Goal: Task Accomplishment & Management: Complete application form

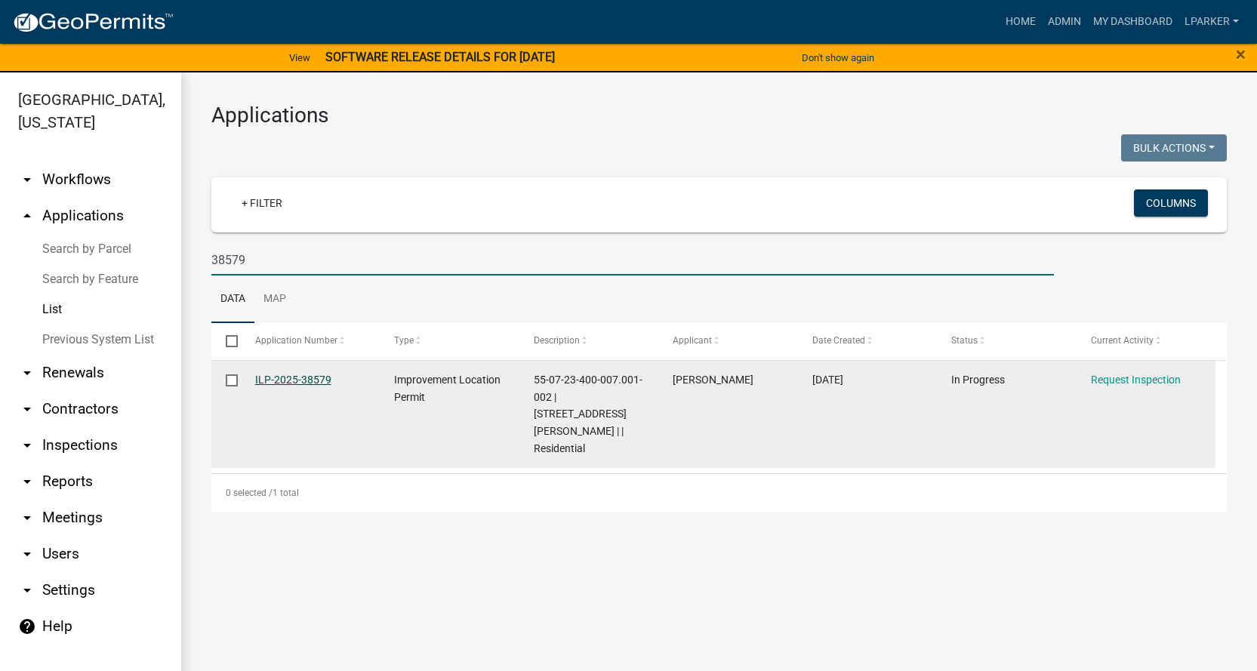
click at [279, 379] on link "ILP-2025-38579" at bounding box center [293, 380] width 76 height 12
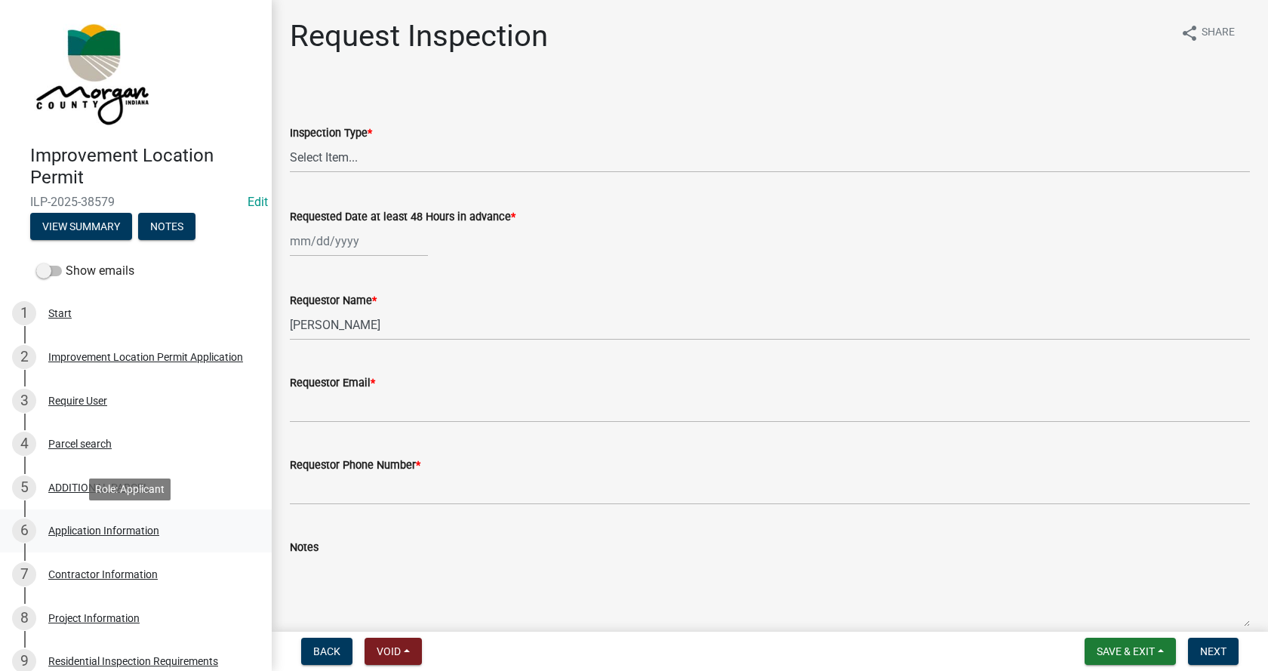
click at [60, 532] on div "Application Information" at bounding box center [103, 530] width 111 height 11
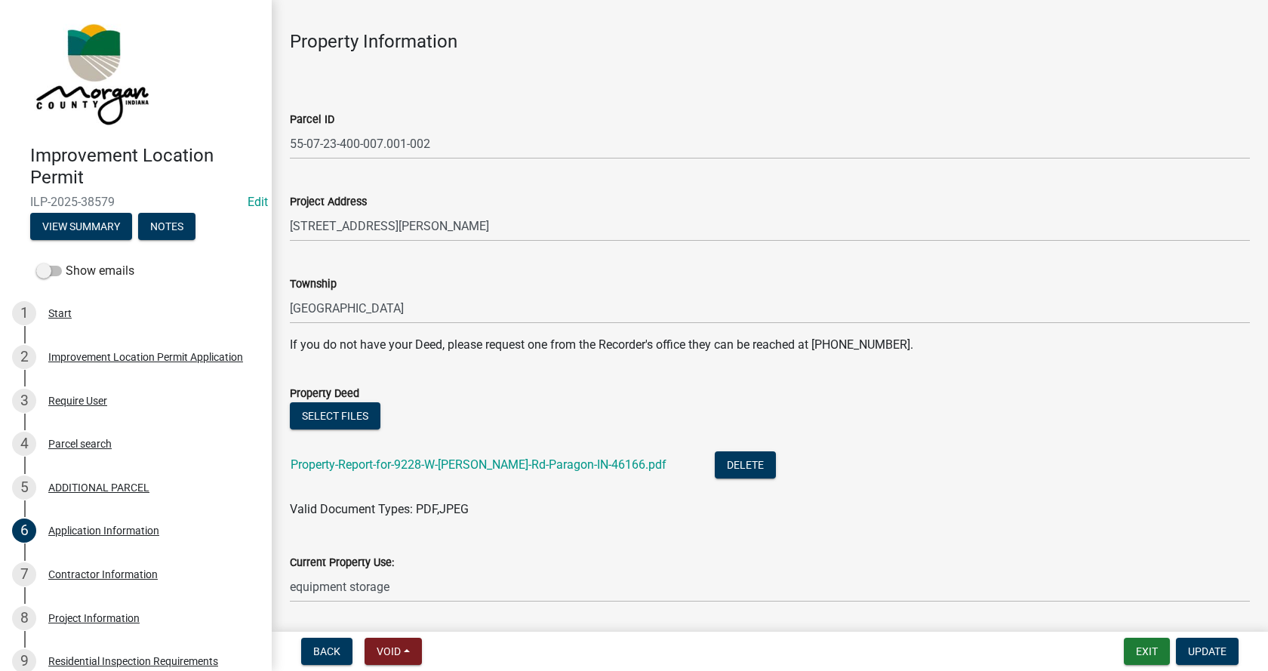
scroll to position [226, 0]
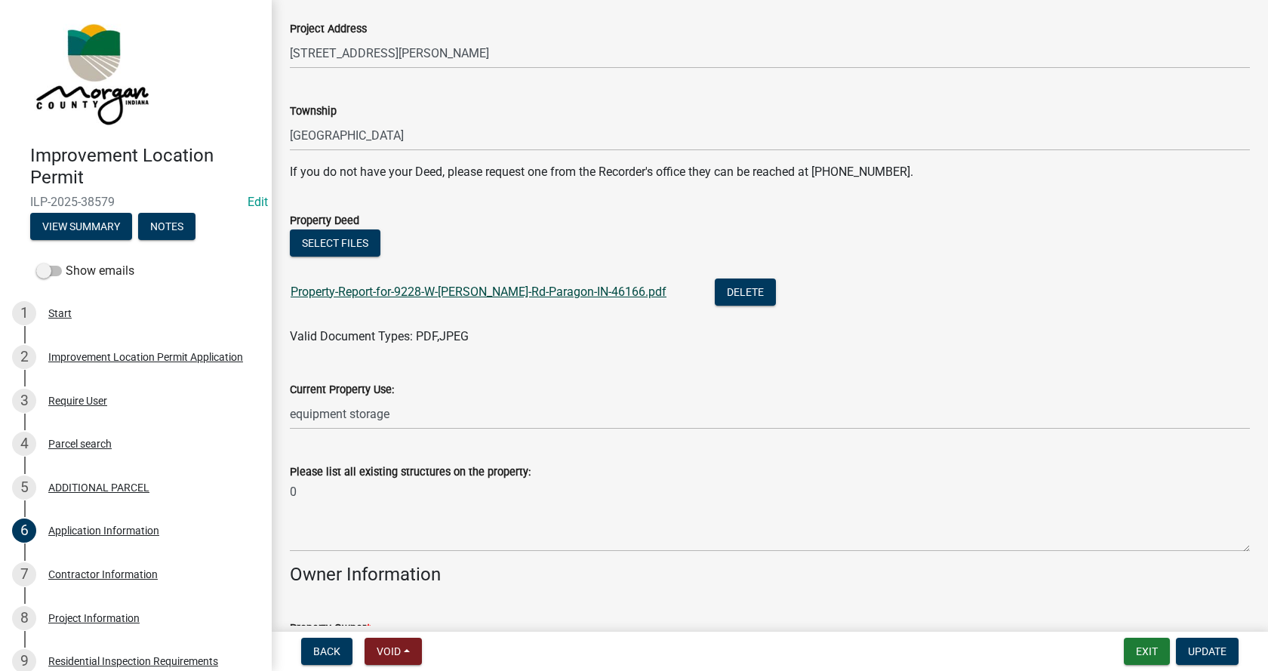
click at [426, 288] on link "Property-Report-for-9228-W-[PERSON_NAME]-Rd-Paragon-IN-46166.pdf" at bounding box center [479, 292] width 376 height 14
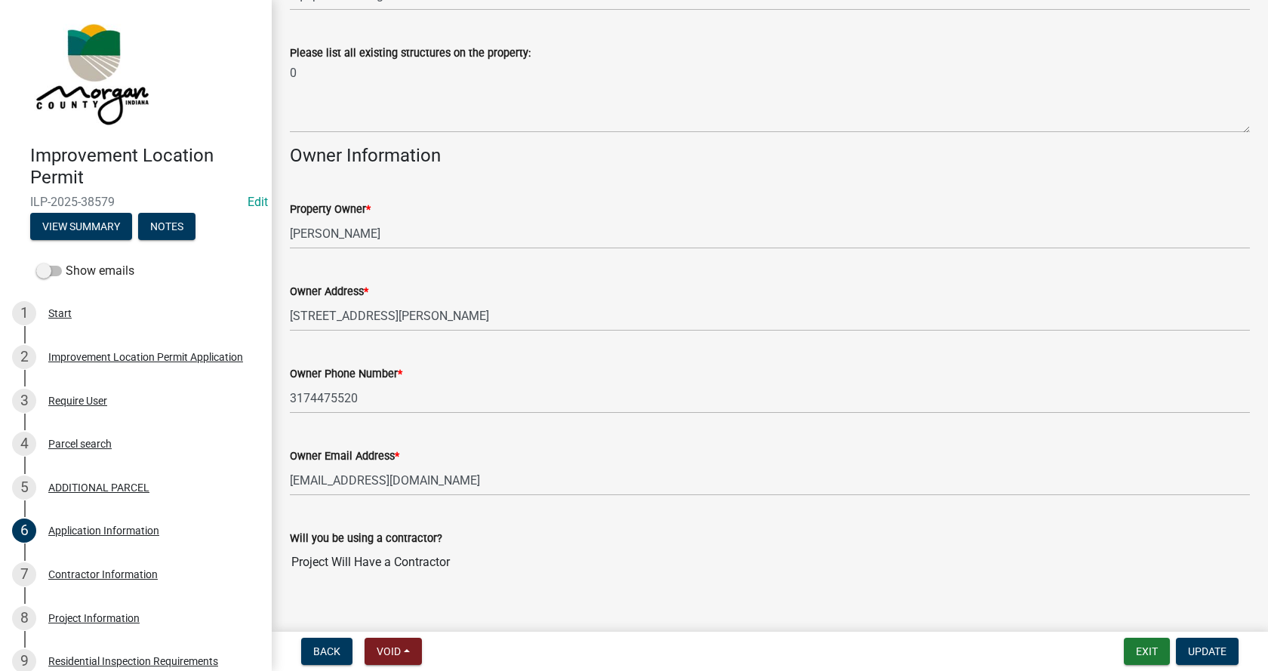
scroll to position [668, 0]
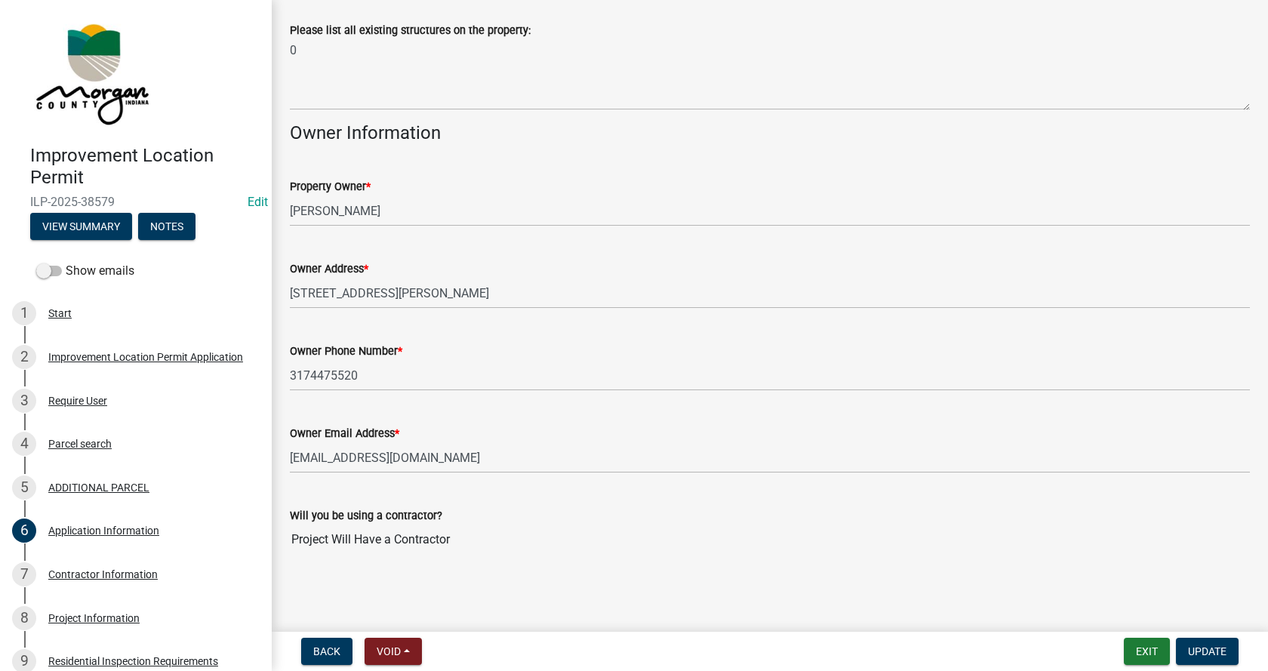
click at [289, 206] on div "Property Owner * [PERSON_NAME]" at bounding box center [769, 191] width 983 height 70
click at [291, 208] on input "[PERSON_NAME]" at bounding box center [770, 210] width 960 height 31
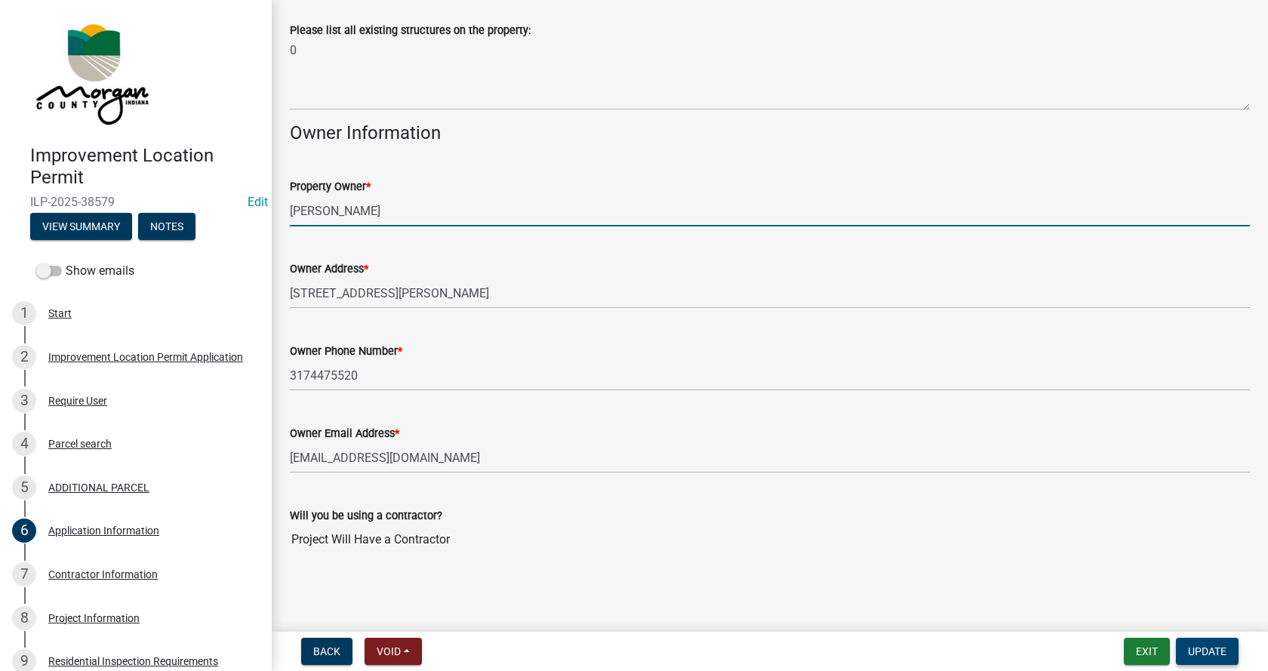
type input "[PERSON_NAME]"
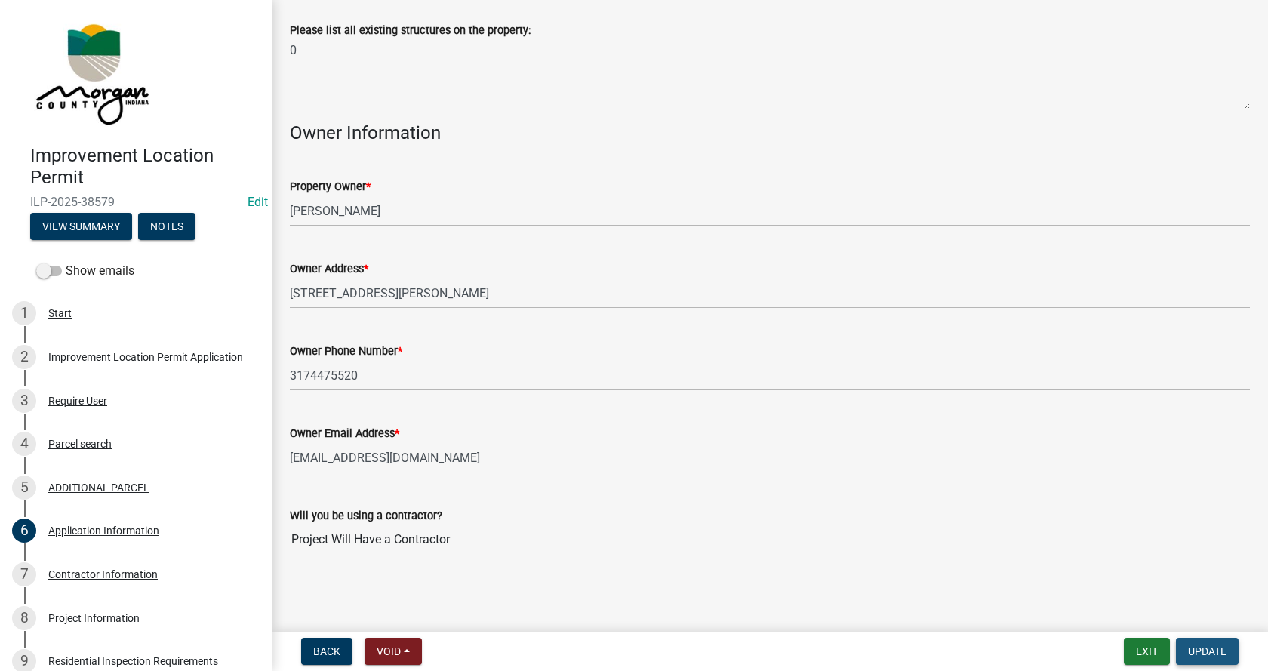
click at [1219, 650] on span "Update" at bounding box center [1207, 651] width 38 height 12
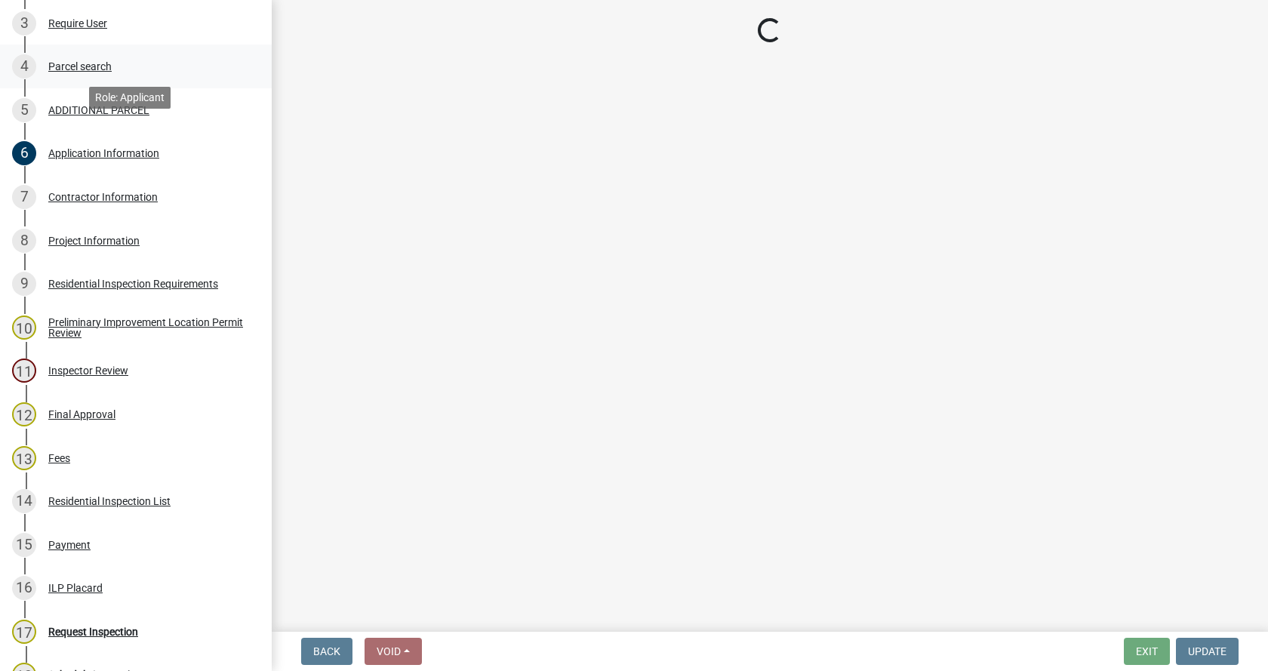
scroll to position [453, 0]
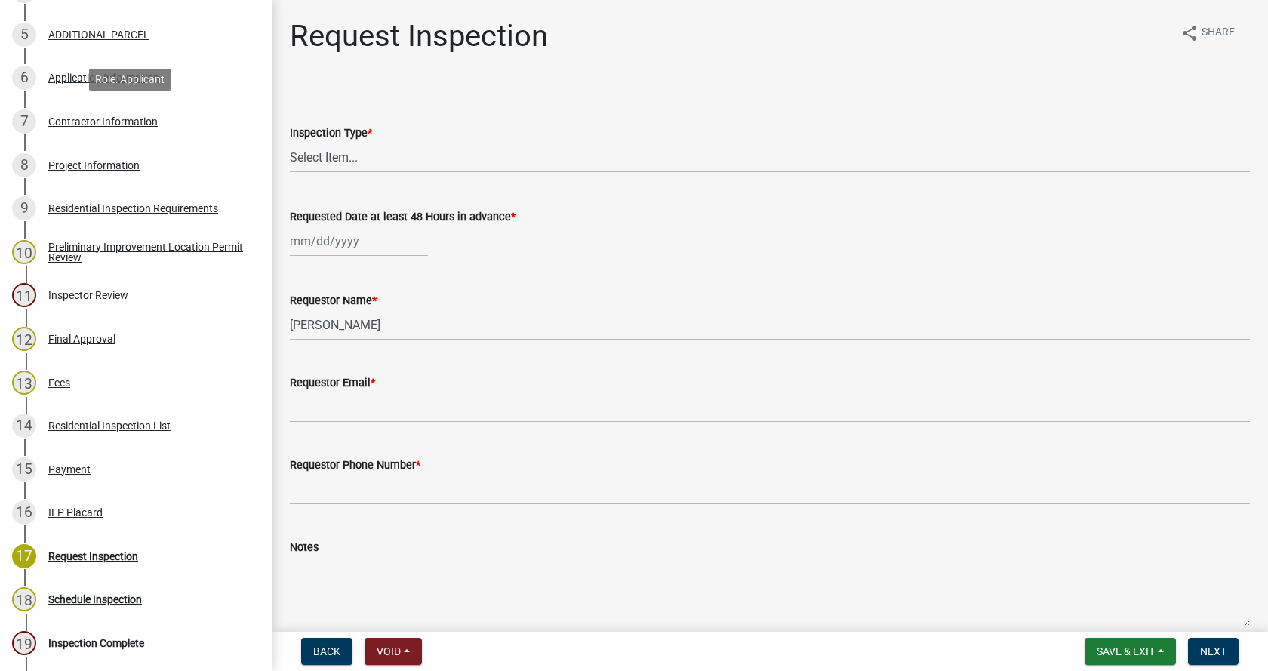
click at [51, 120] on div "Contractor Information" at bounding box center [102, 121] width 109 height 11
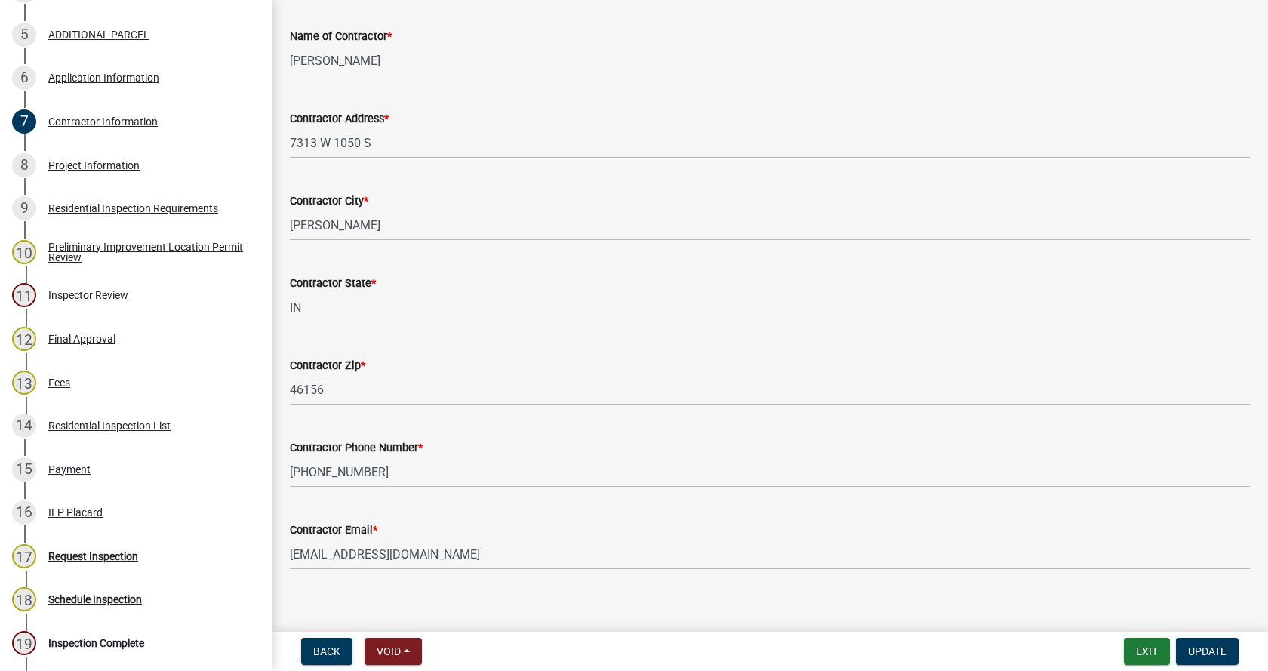
scroll to position [128, 0]
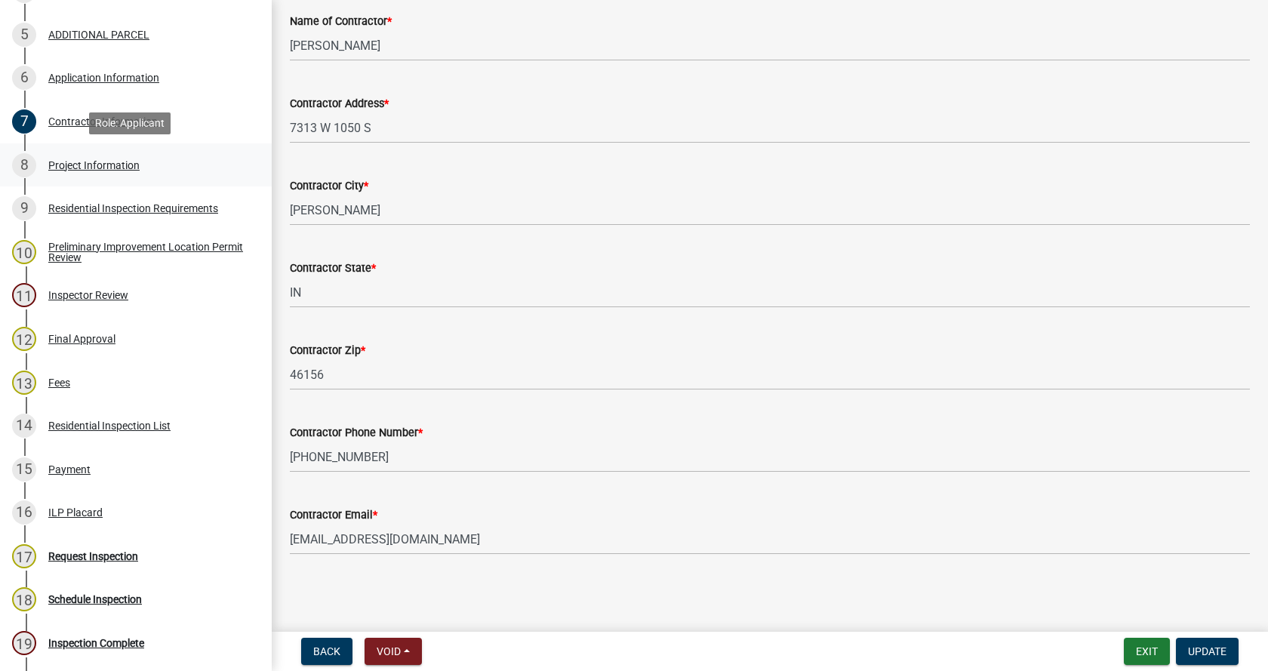
click at [54, 163] on div "Project Information" at bounding box center [93, 165] width 91 height 11
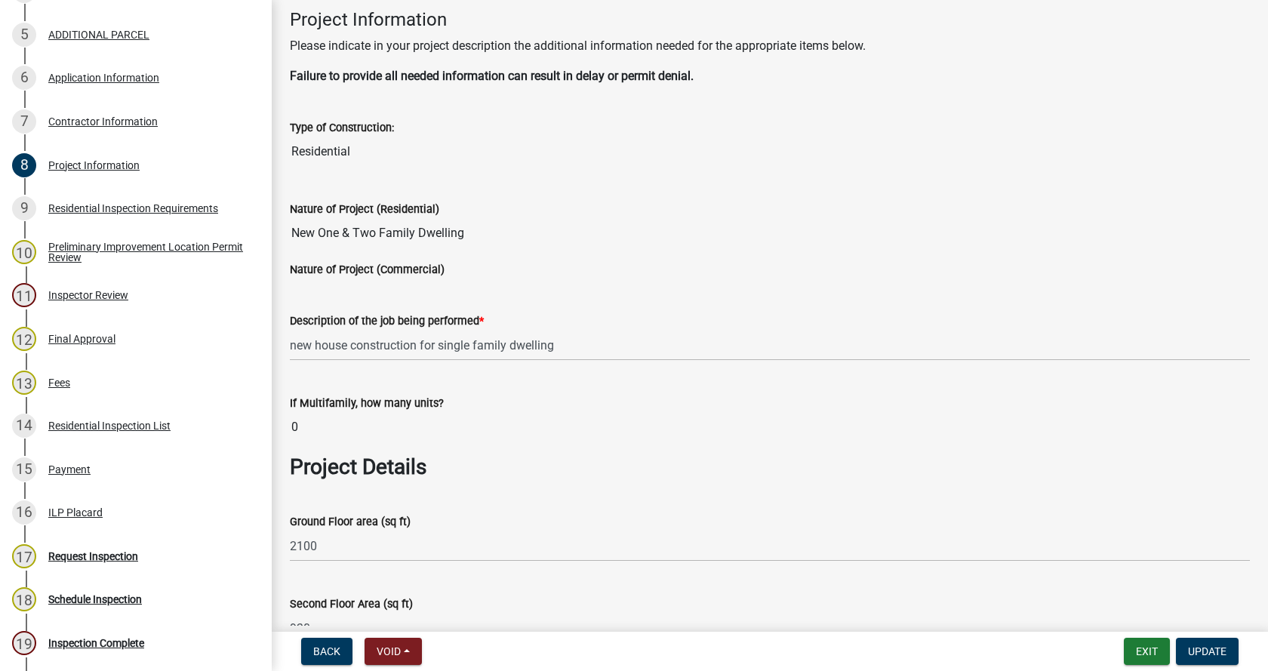
scroll to position [0, 0]
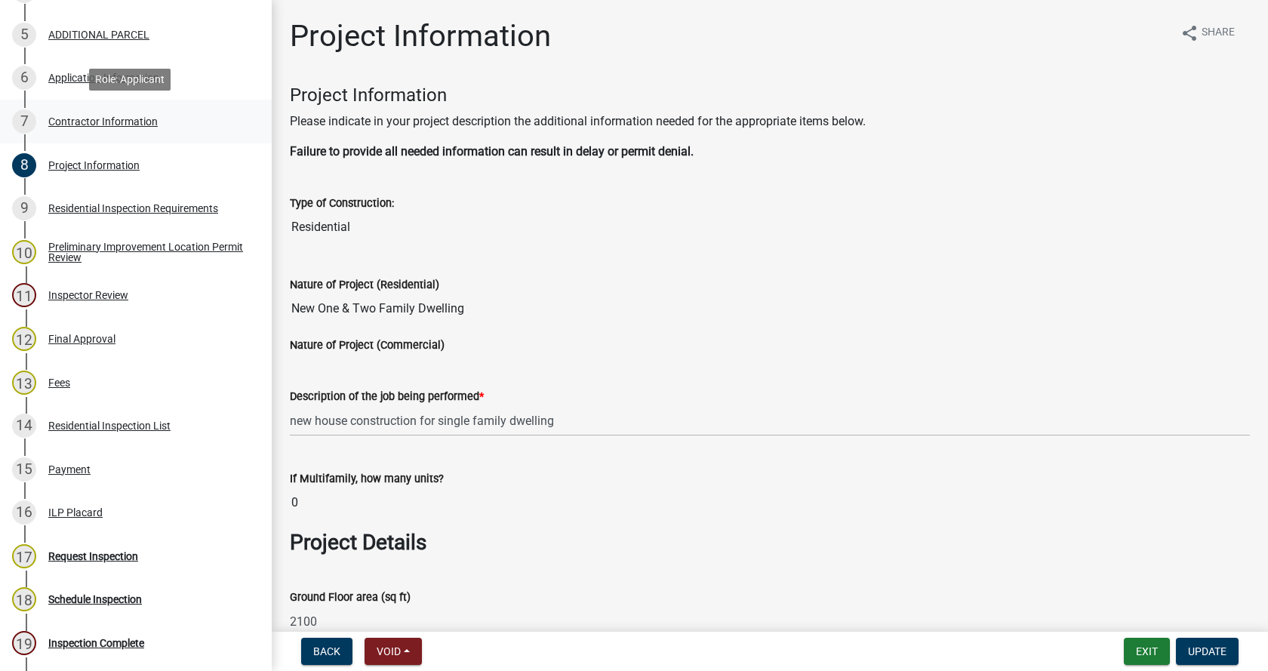
click at [61, 119] on div "Contractor Information" at bounding box center [102, 121] width 109 height 11
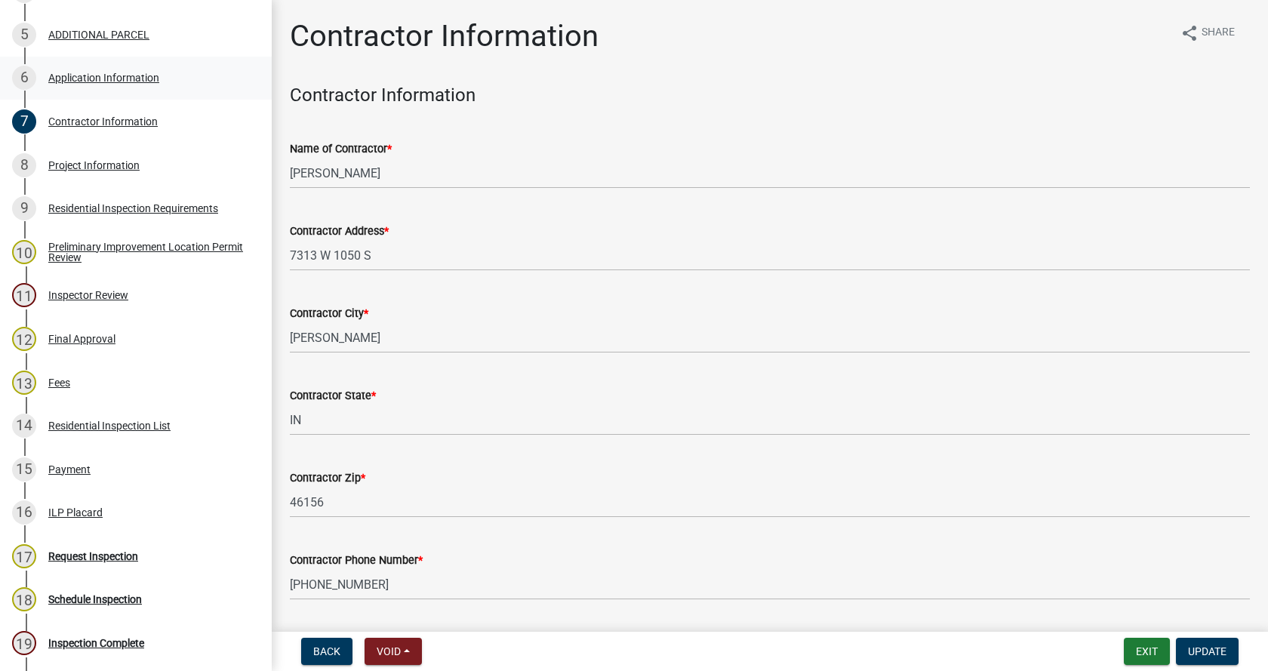
click at [57, 73] on div "Application Information" at bounding box center [103, 77] width 111 height 11
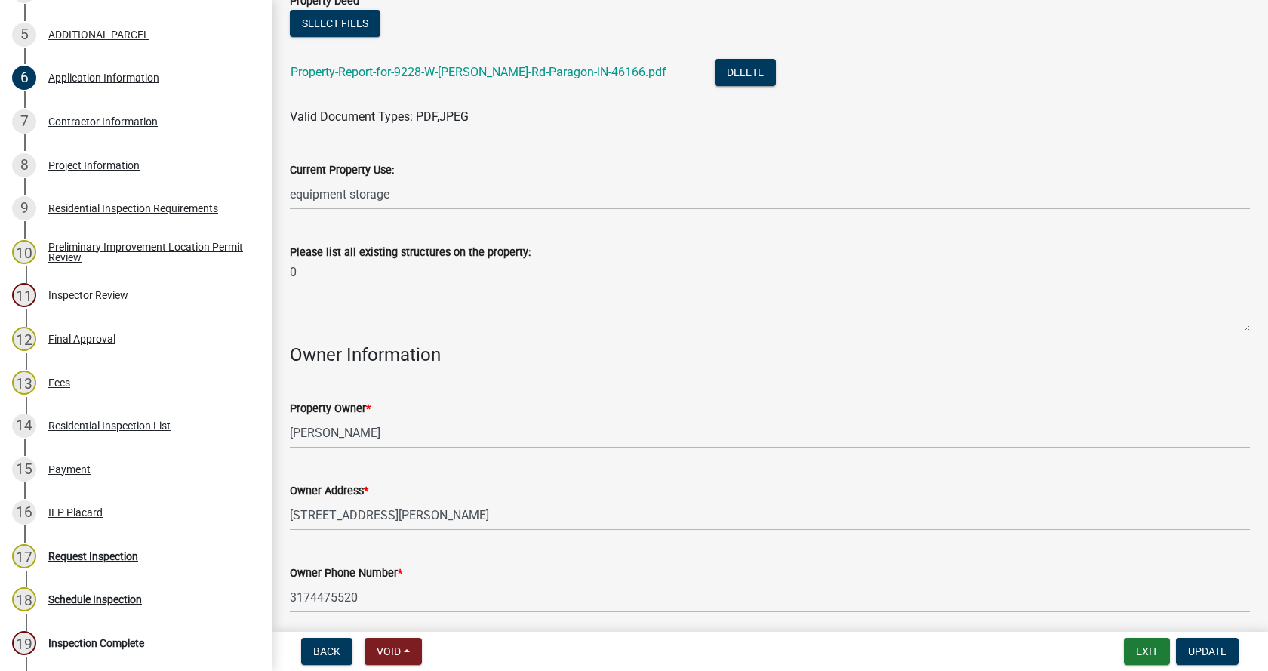
scroll to position [453, 0]
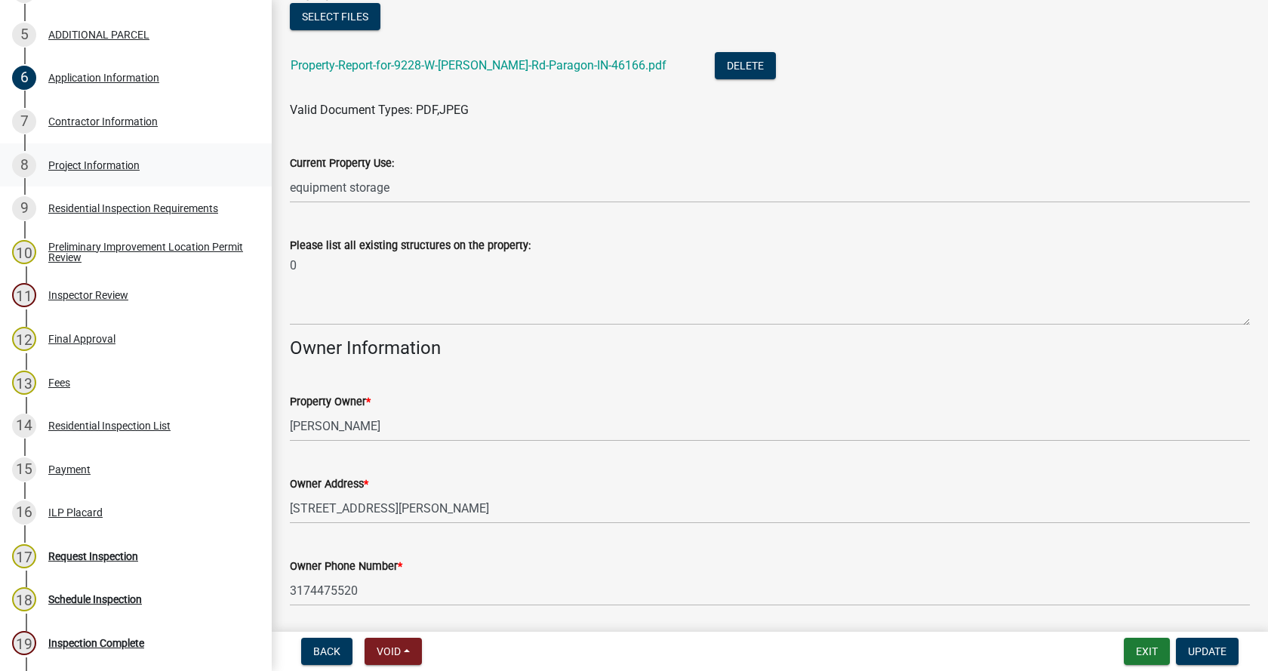
click at [54, 160] on div "Project Information" at bounding box center [93, 165] width 91 height 11
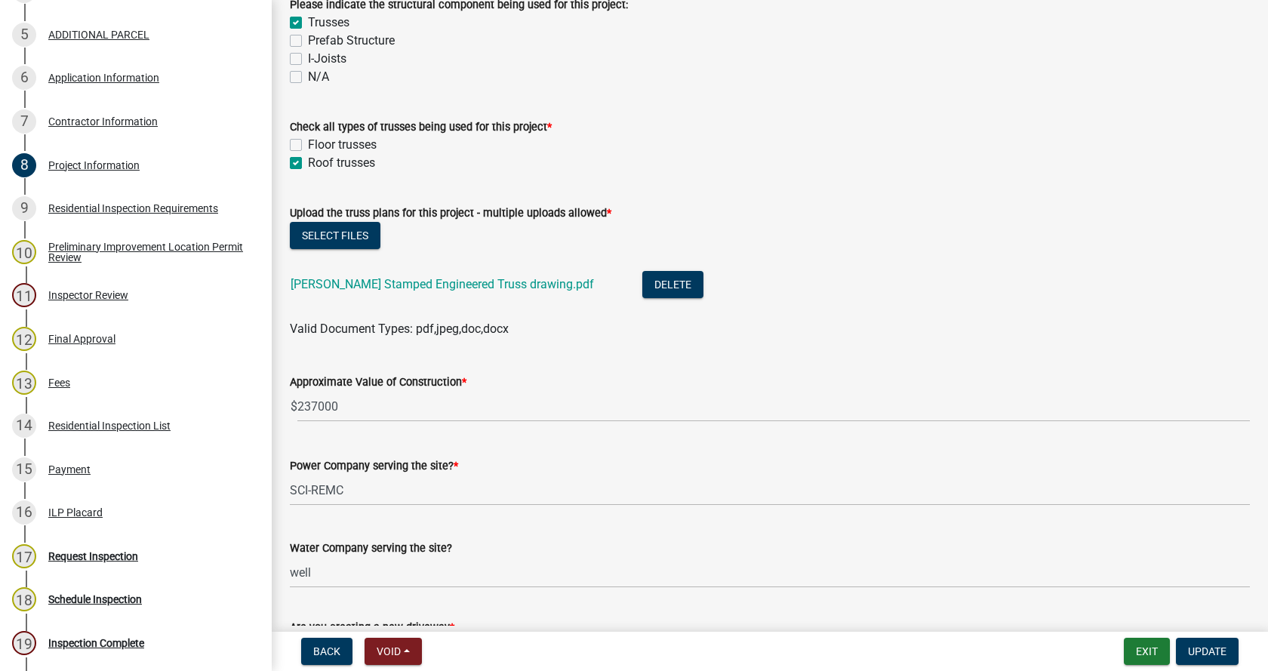
scroll to position [1358, 0]
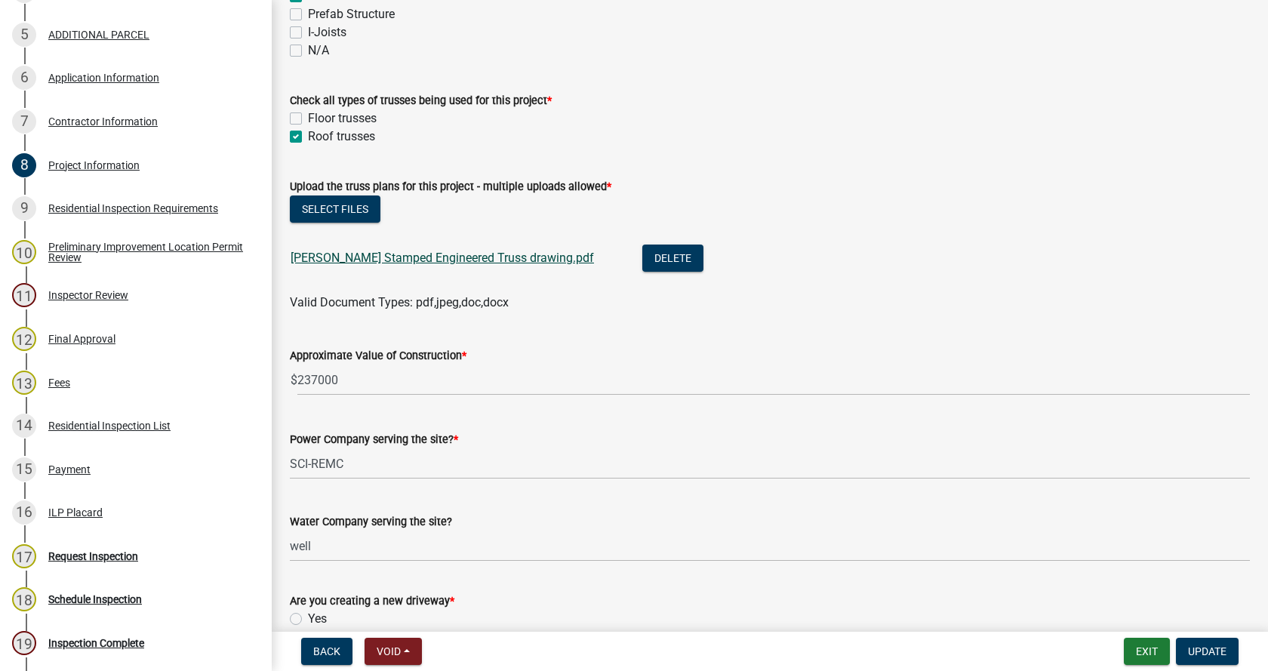
click at [349, 253] on link "[PERSON_NAME] Stamped Engineered Truss drawing.pdf" at bounding box center [442, 258] width 303 height 14
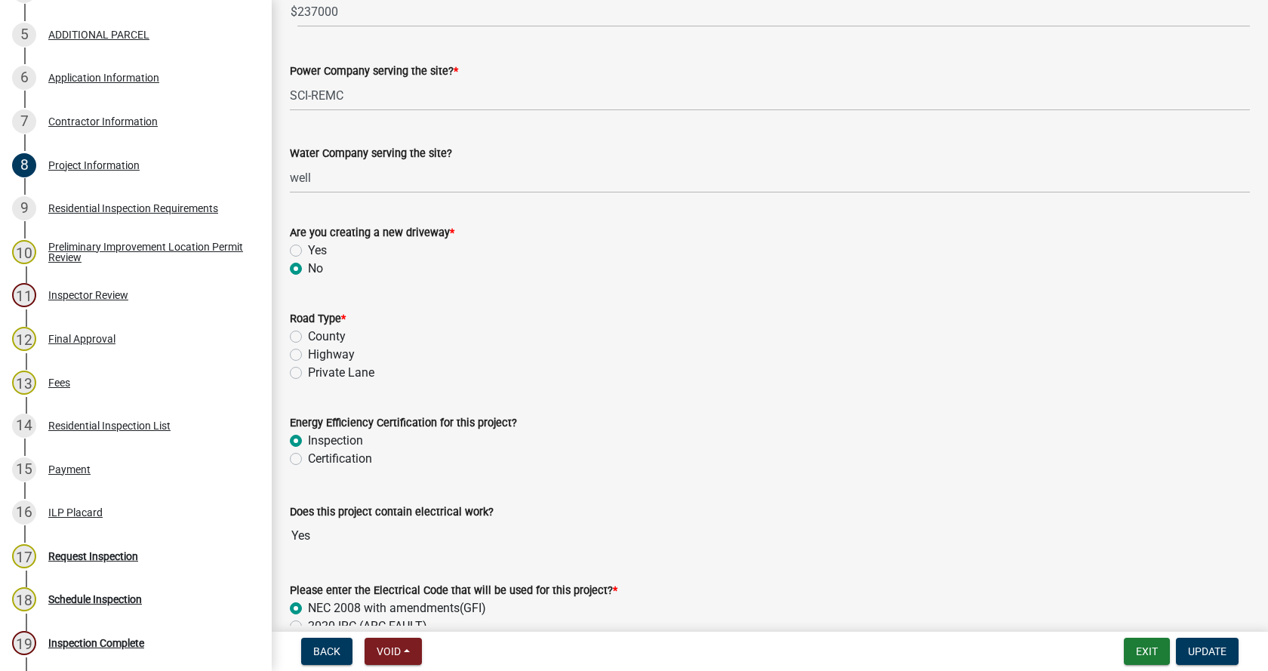
scroll to position [1736, 0]
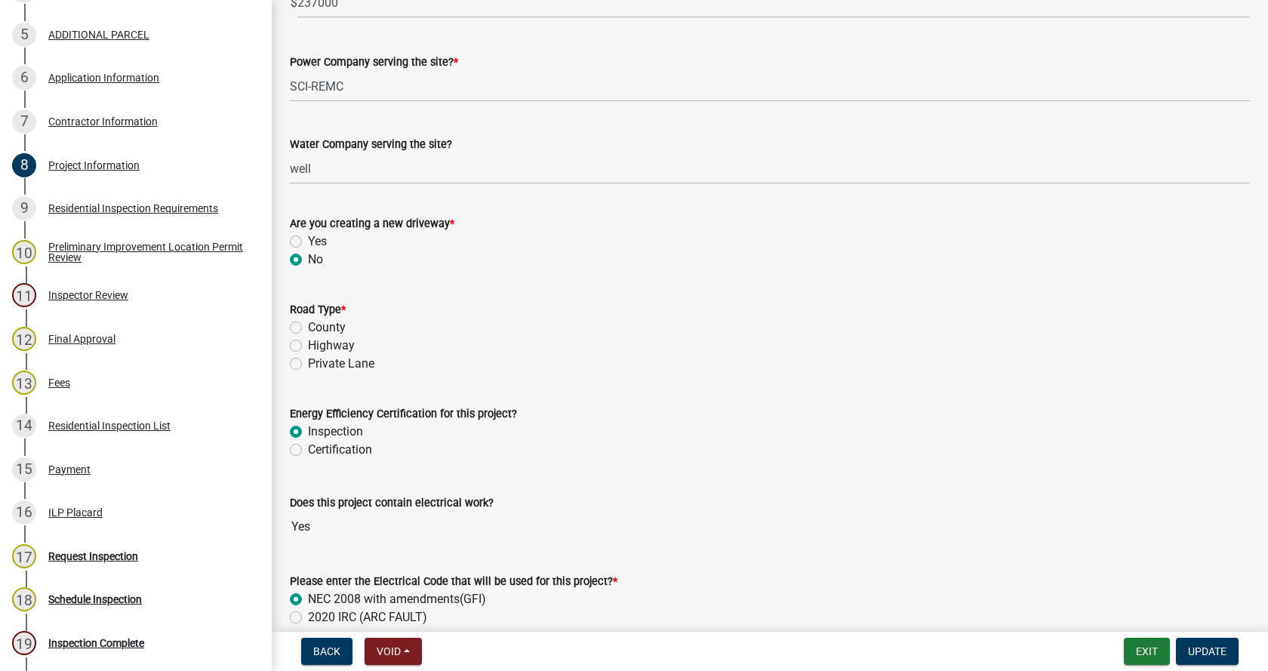
click at [308, 327] on label "County" at bounding box center [327, 327] width 38 height 18
click at [308, 327] on input "County" at bounding box center [313, 323] width 10 height 10
radio input "true"
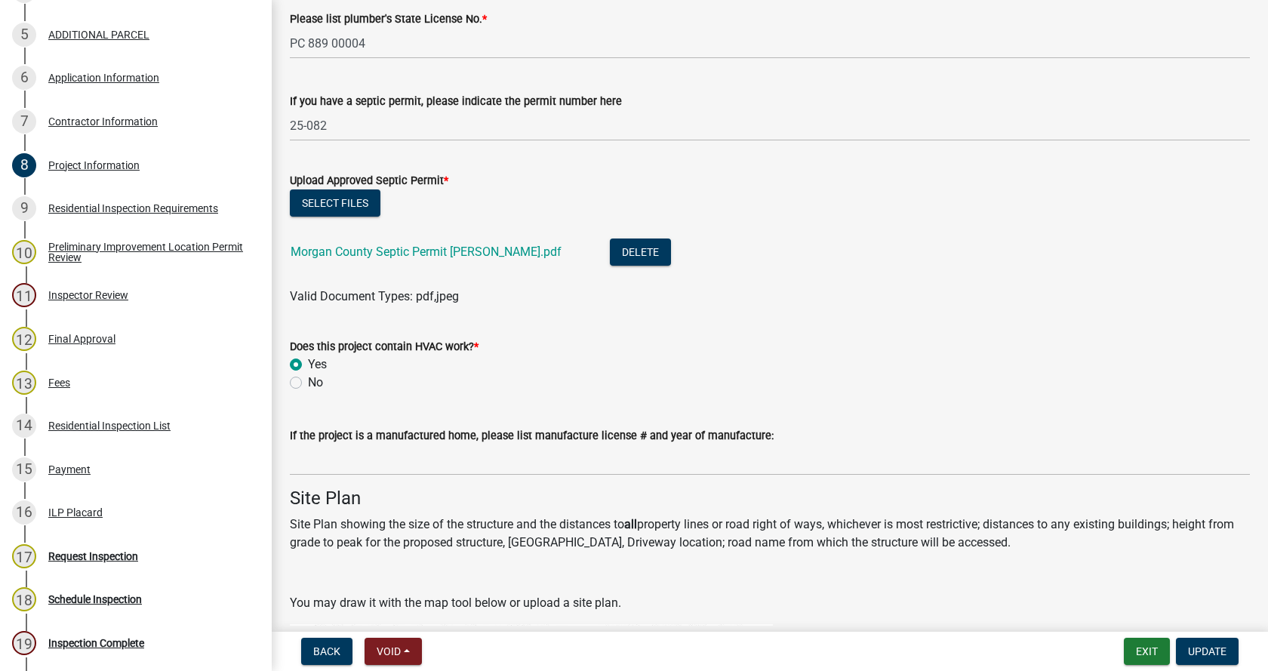
scroll to position [2566, 0]
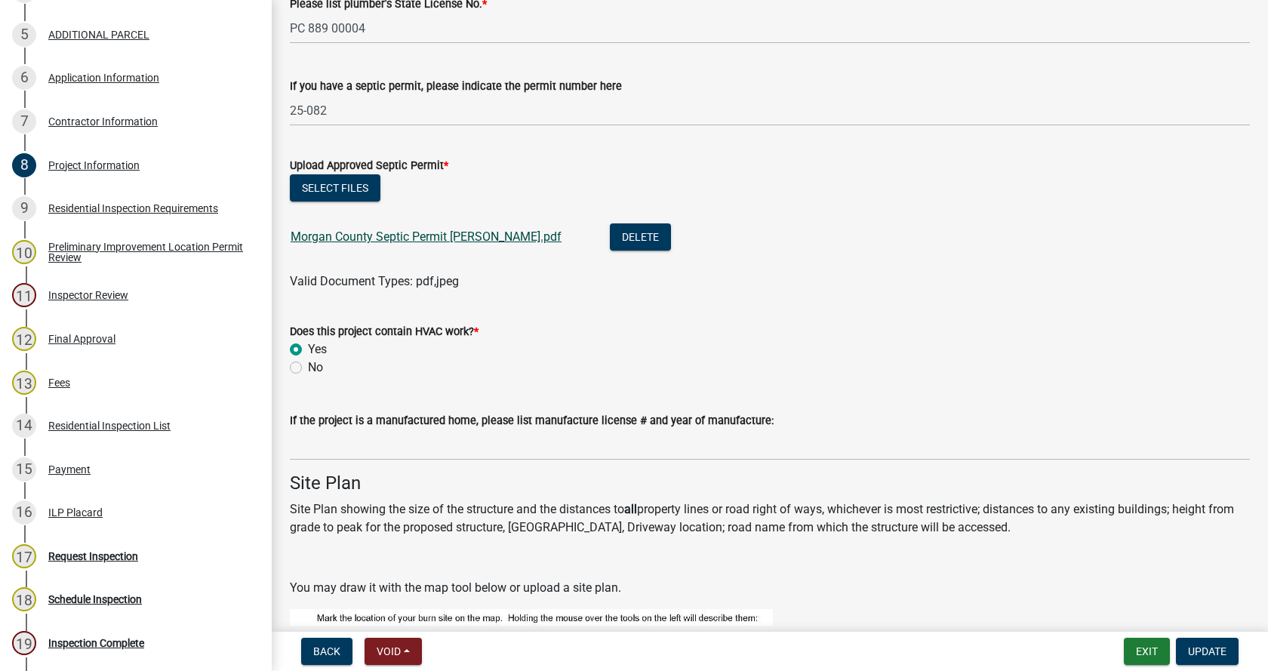
click at [377, 235] on link "Morgan County Septic Permit [PERSON_NAME].pdf" at bounding box center [426, 236] width 271 height 14
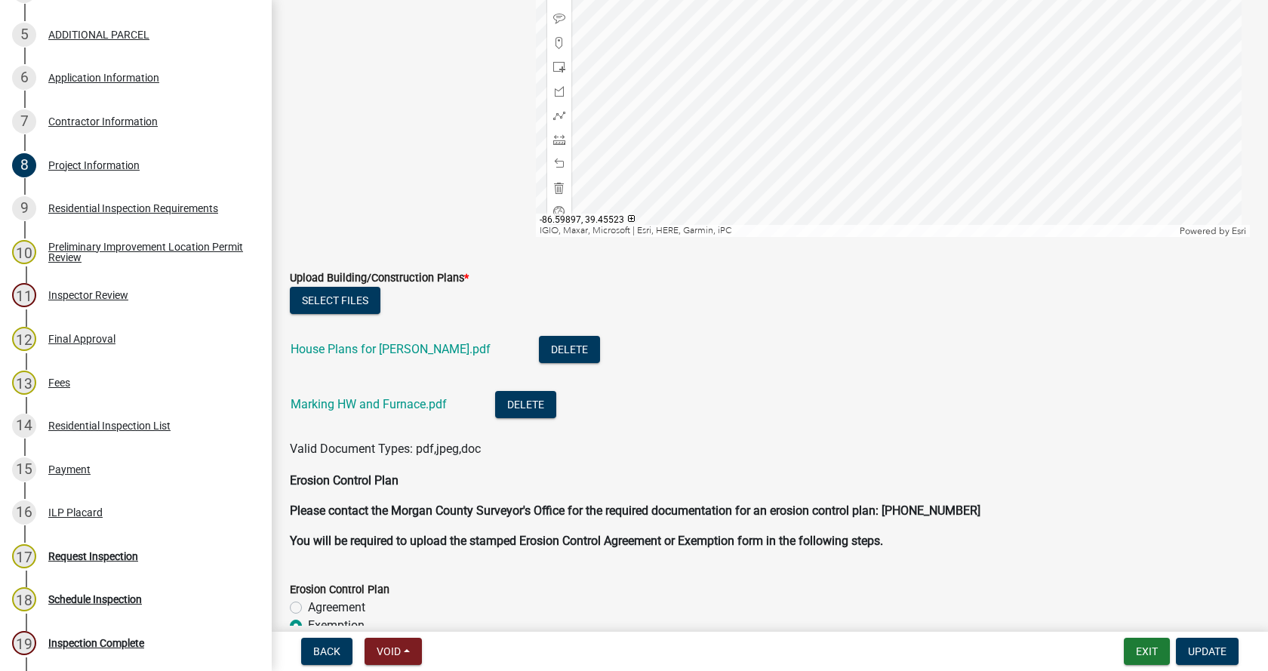
scroll to position [3547, 0]
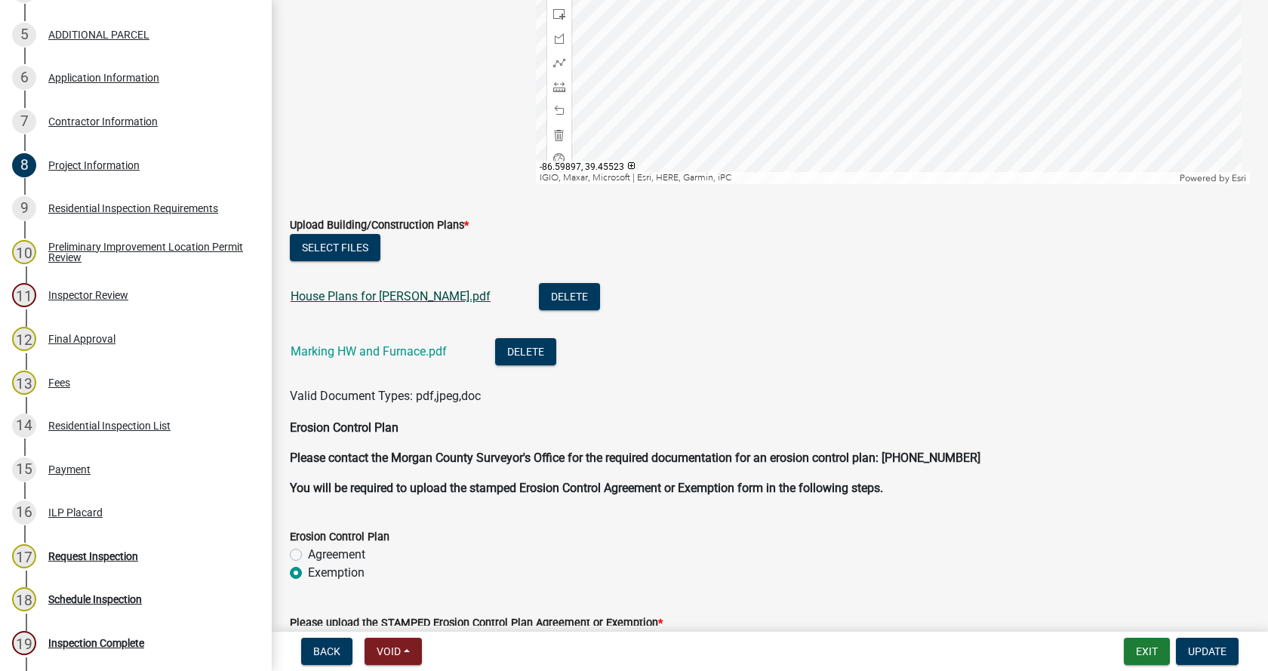
click at [374, 294] on link "House Plans for [PERSON_NAME].pdf" at bounding box center [391, 296] width 200 height 14
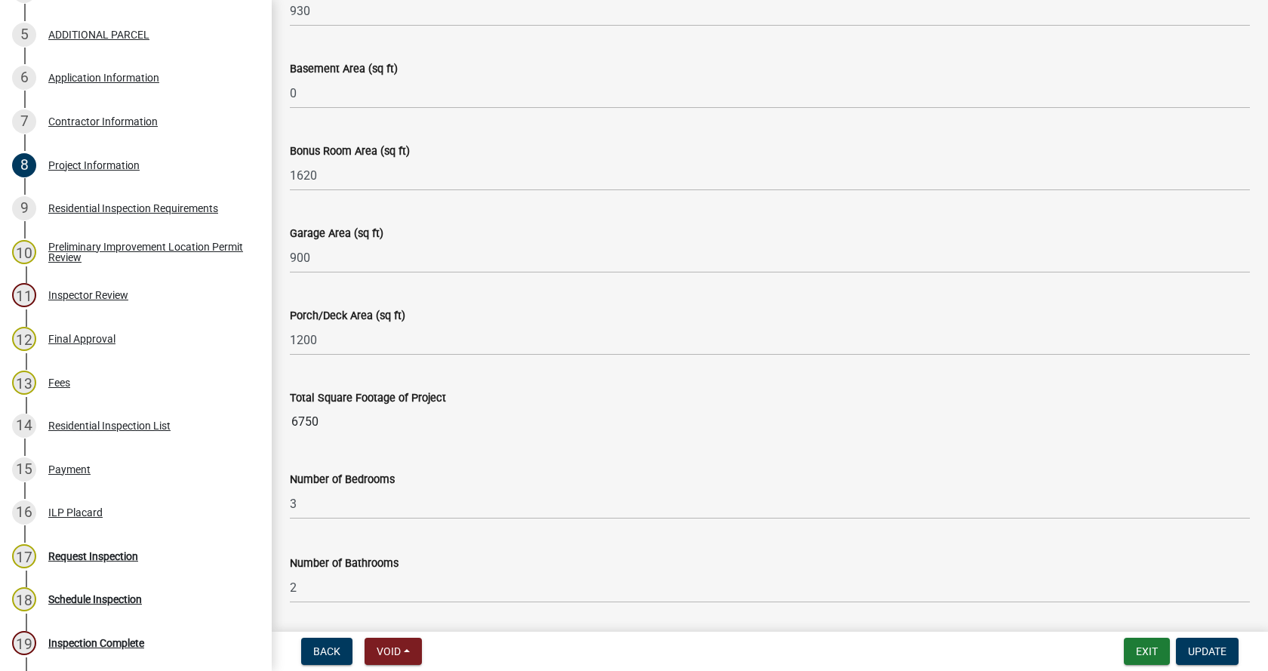
scroll to position [679, 0]
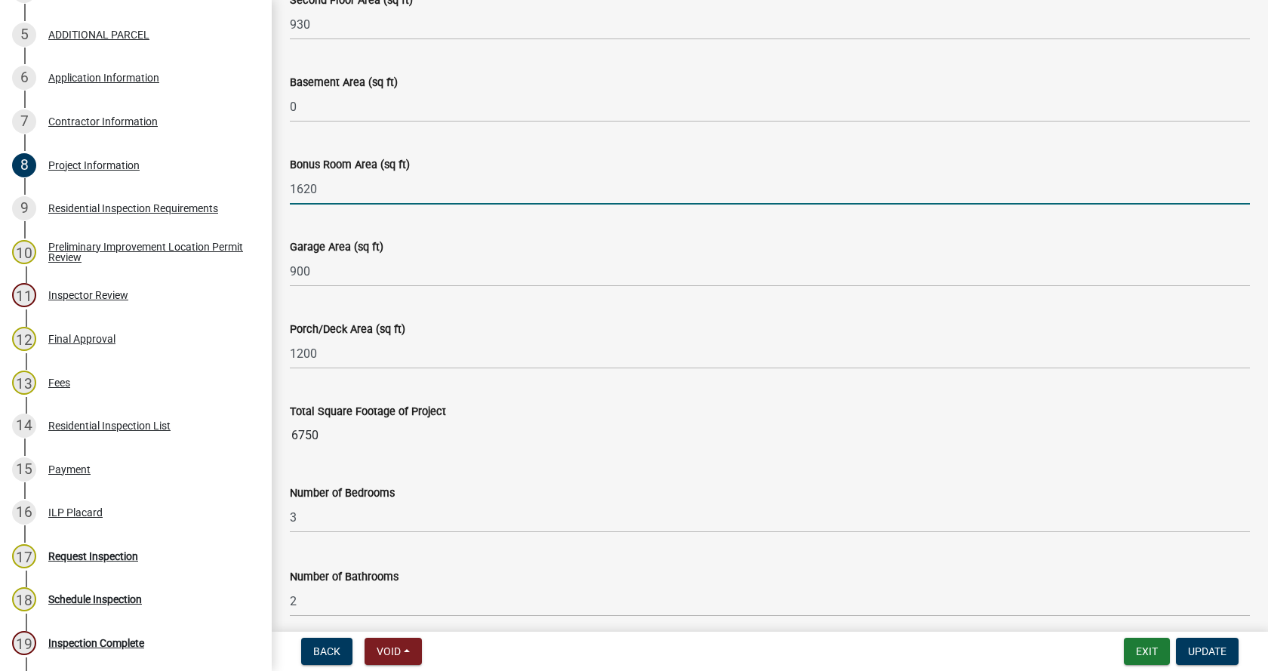
click at [352, 193] on input "1620" at bounding box center [770, 189] width 960 height 31
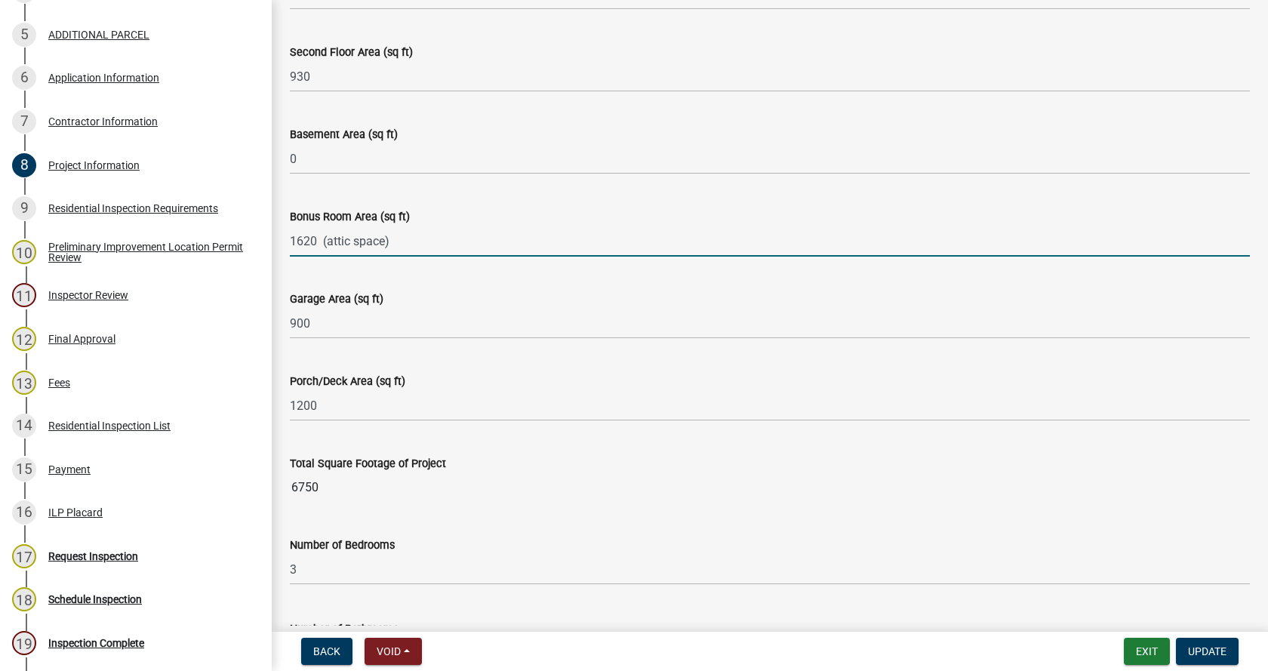
scroll to position [604, 0]
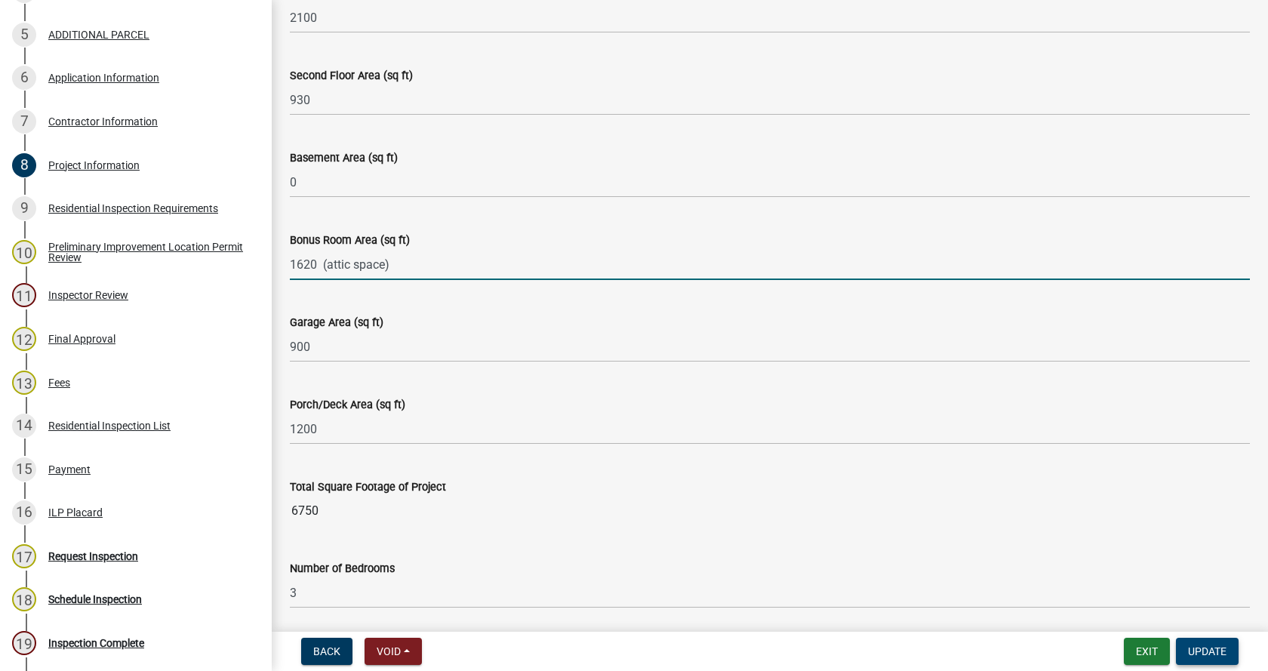
type input "1620 (attic space)"
click at [1214, 652] on span "Update" at bounding box center [1207, 651] width 38 height 12
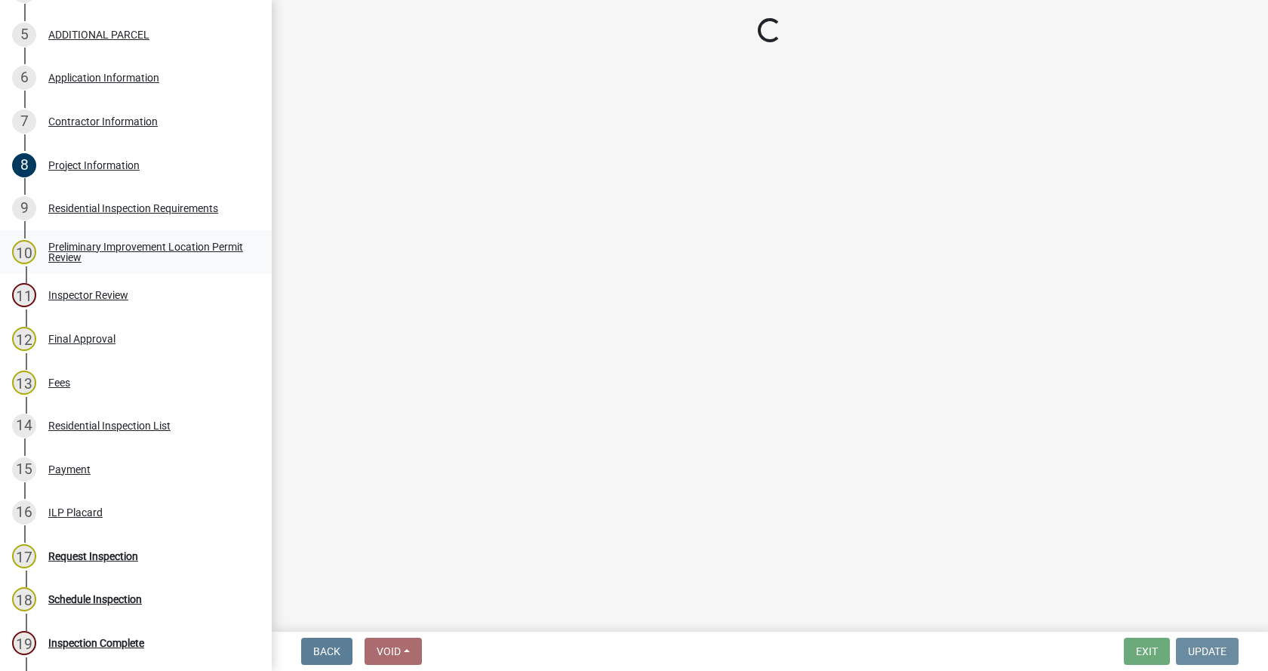
scroll to position [0, 0]
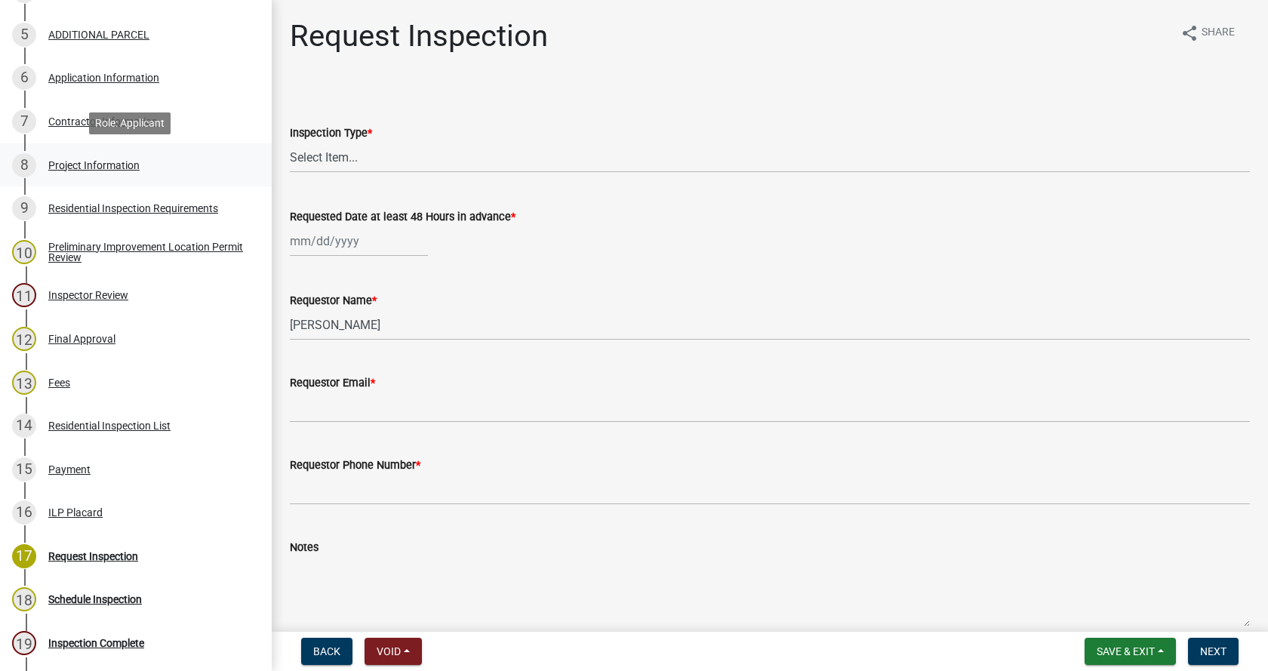
click at [62, 160] on div "Project Information" at bounding box center [93, 165] width 91 height 11
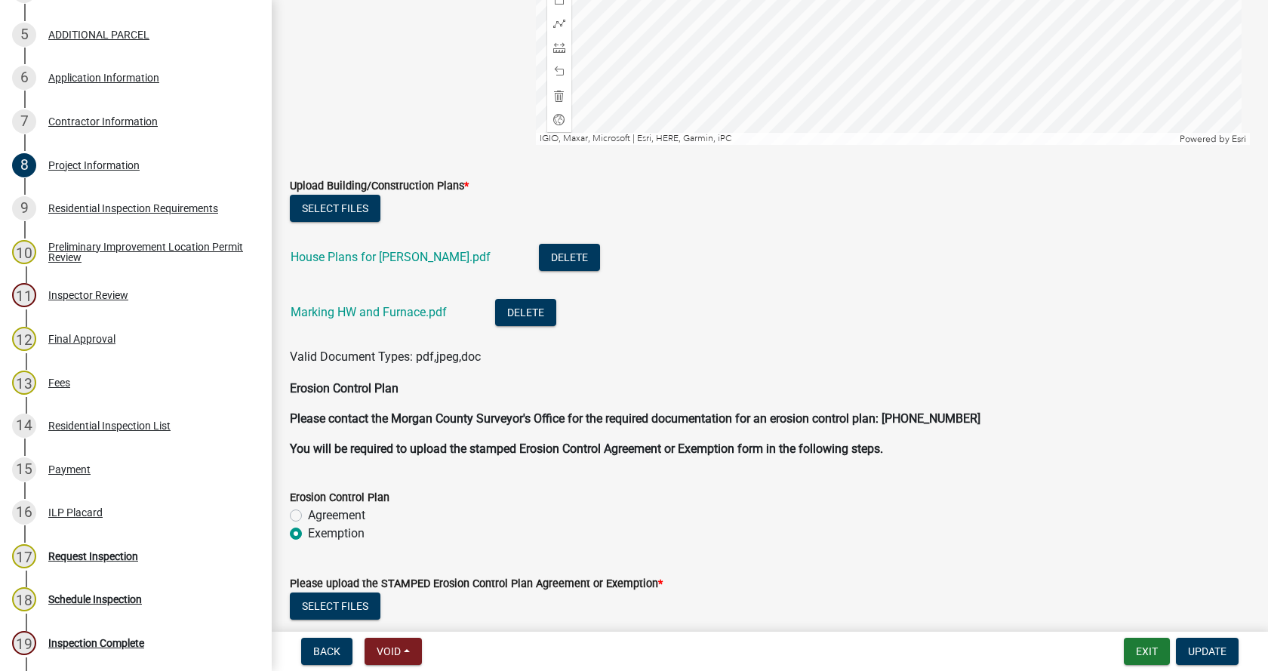
scroll to position [3623, 0]
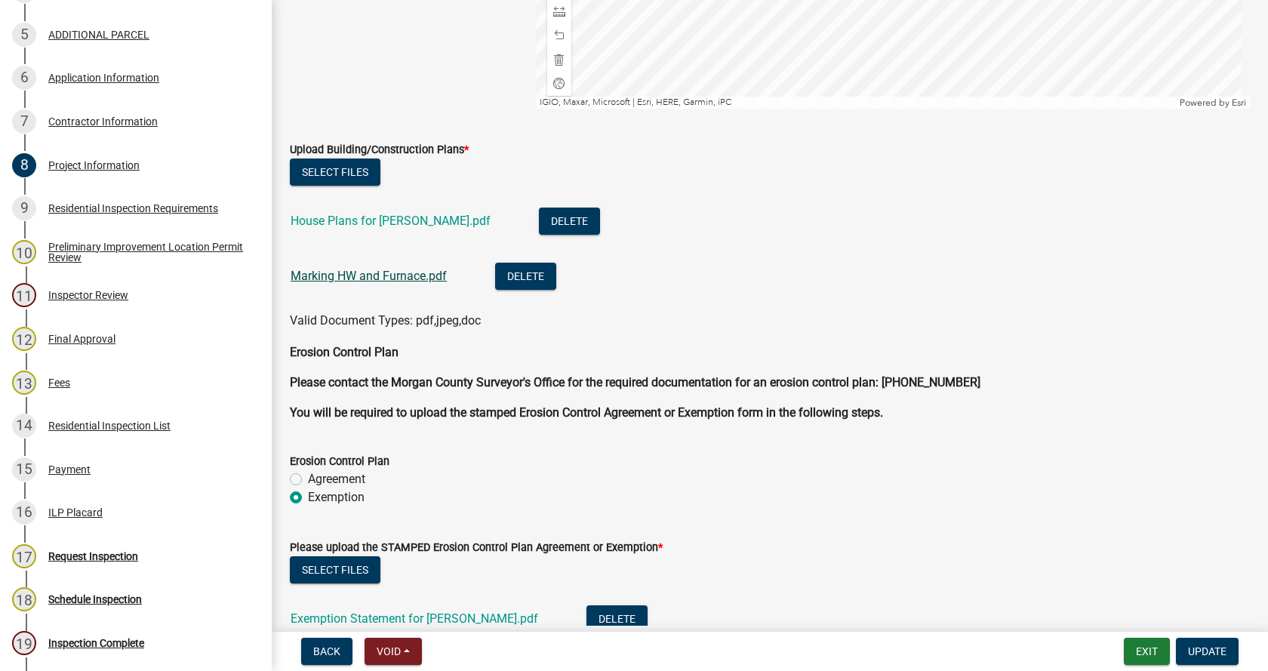
click at [353, 272] on link "Marking HW and Furnace.pdf" at bounding box center [369, 276] width 156 height 14
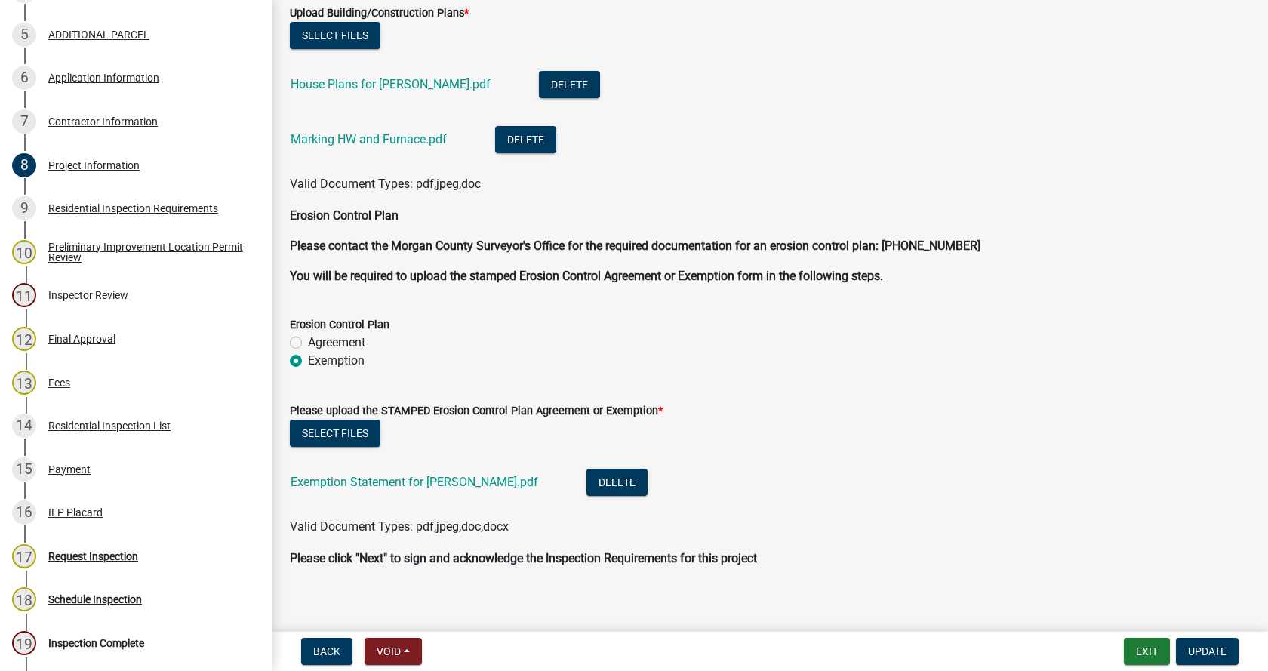
scroll to position [3772, 0]
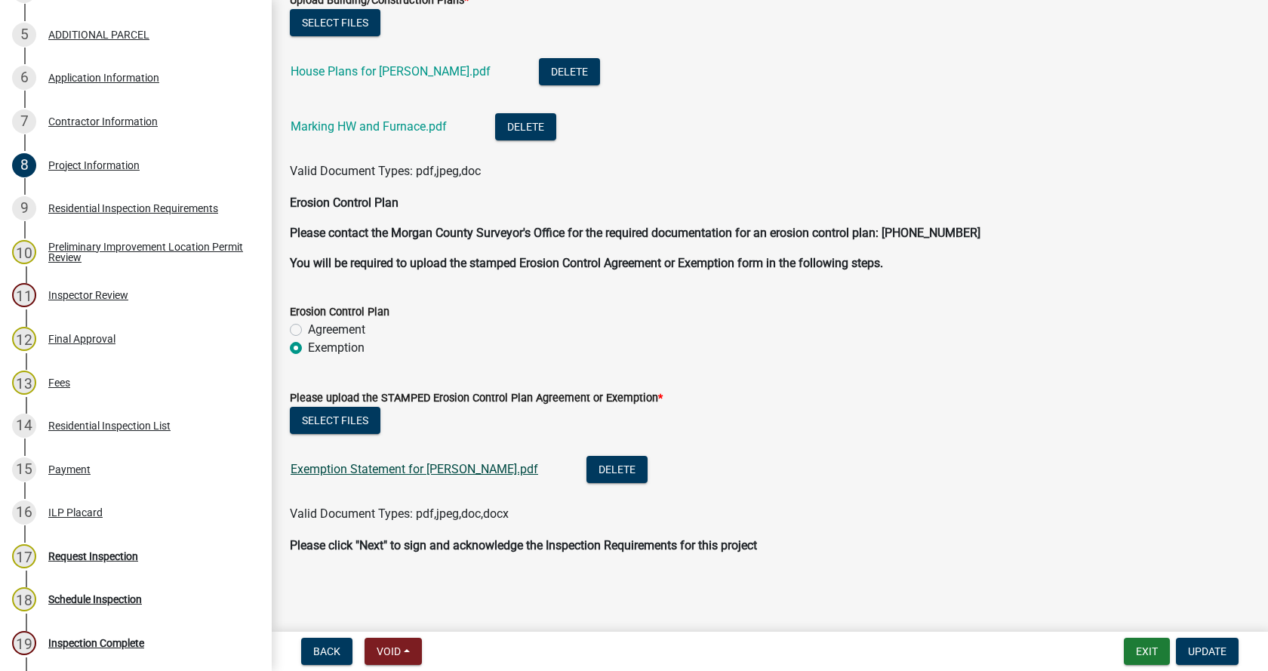
click at [398, 470] on link "Exemption Statement for [PERSON_NAME].pdf" at bounding box center [415, 469] width 248 height 14
click at [68, 204] on div "Residential Inspection Requirements" at bounding box center [133, 208] width 170 height 11
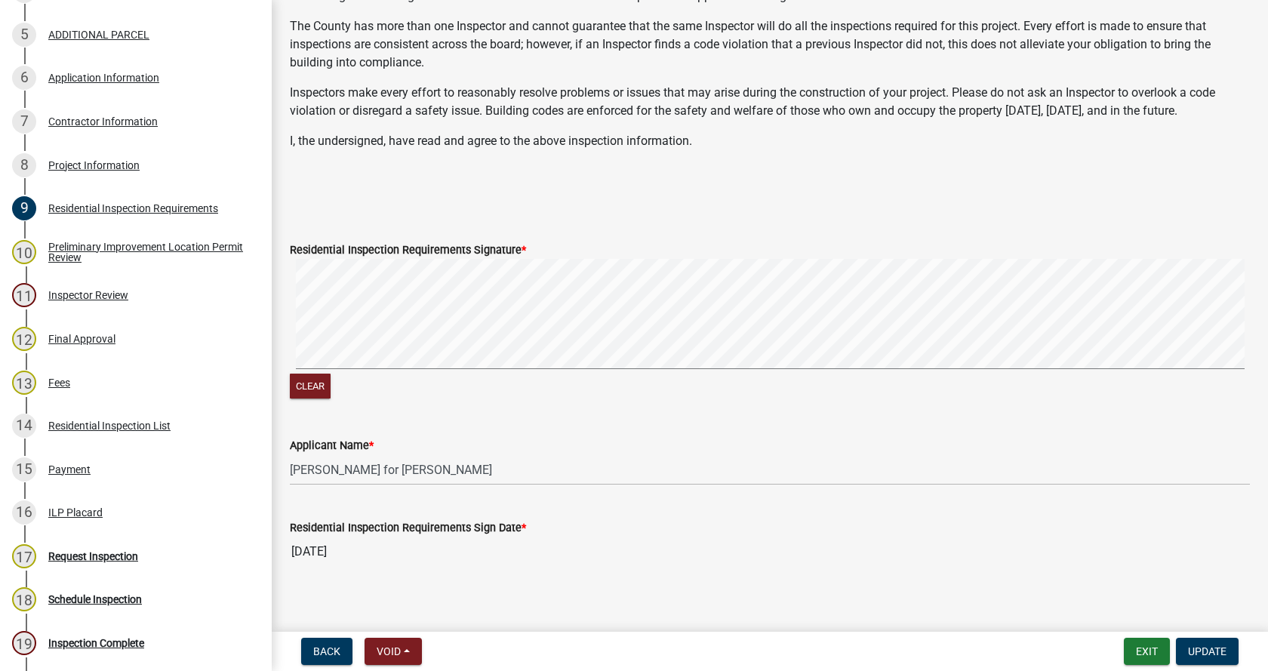
scroll to position [337, 0]
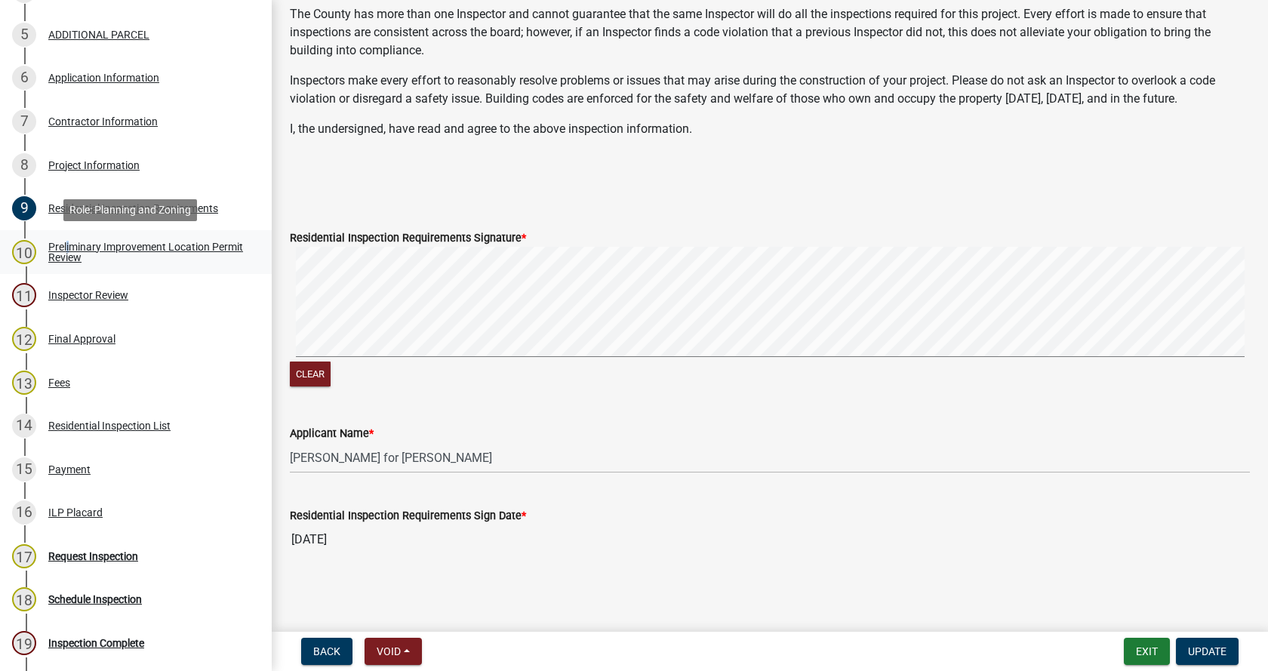
click at [66, 251] on div "Preliminary Improvement Location Permit Review" at bounding box center [147, 252] width 199 height 21
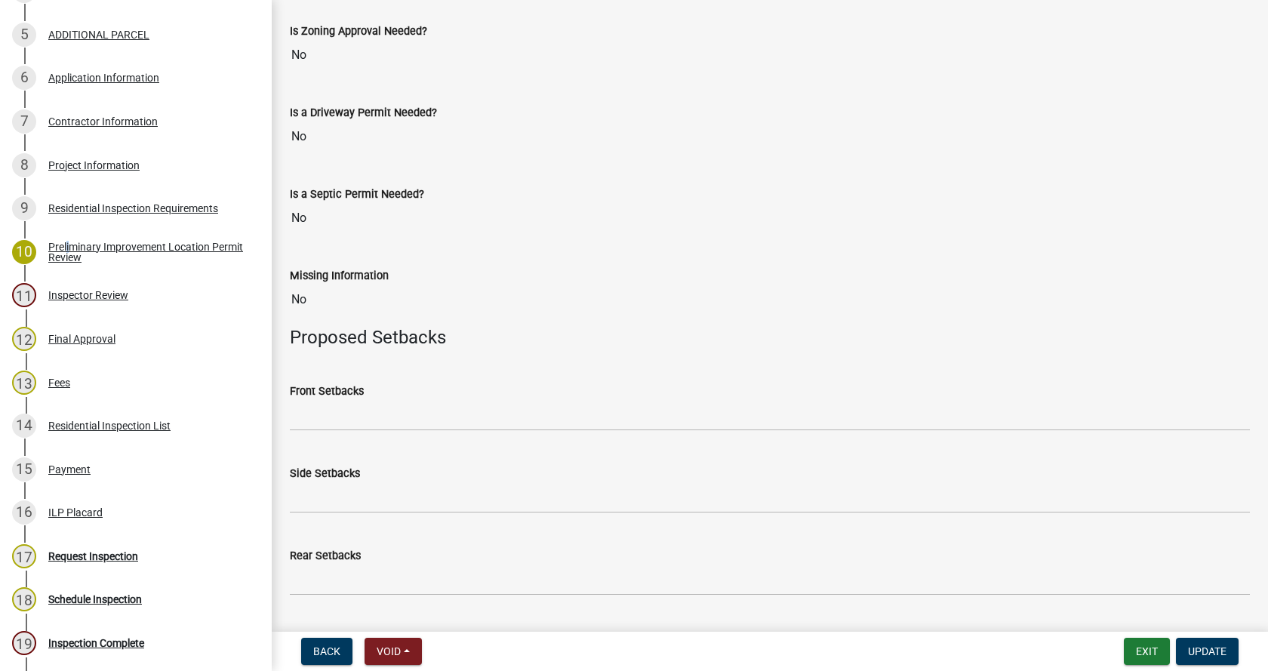
scroll to position [720, 0]
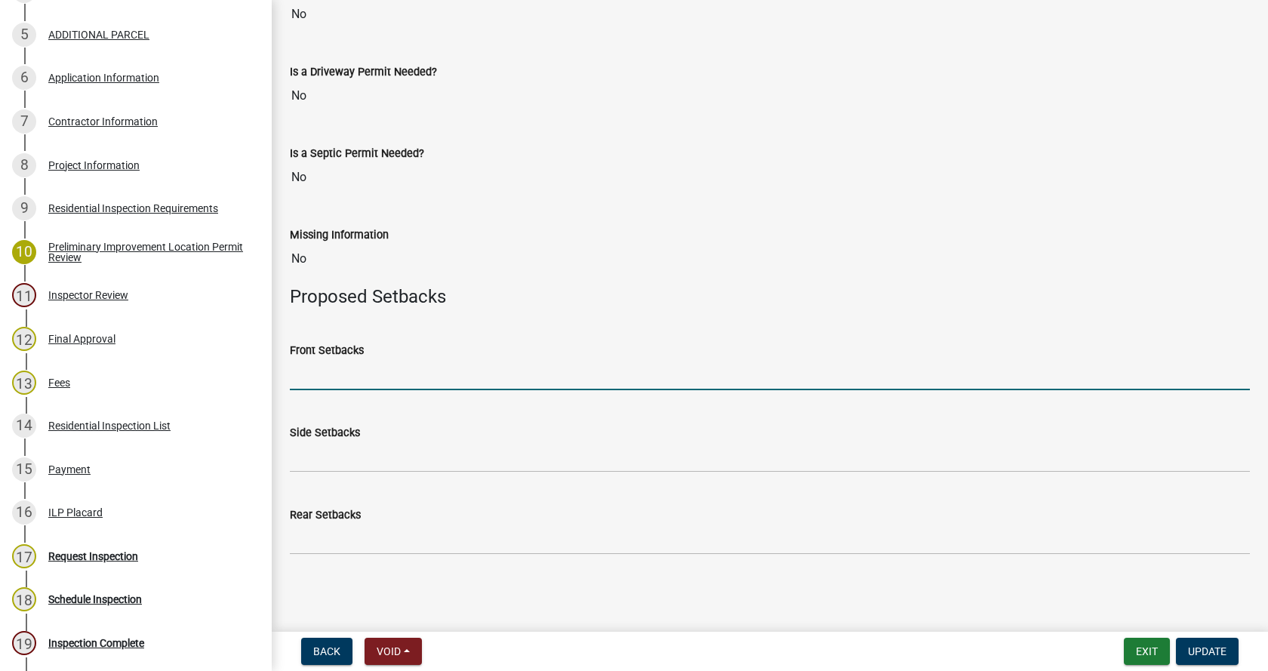
click at [414, 373] on input "Front Setbacks" at bounding box center [770, 374] width 960 height 31
type input "105"
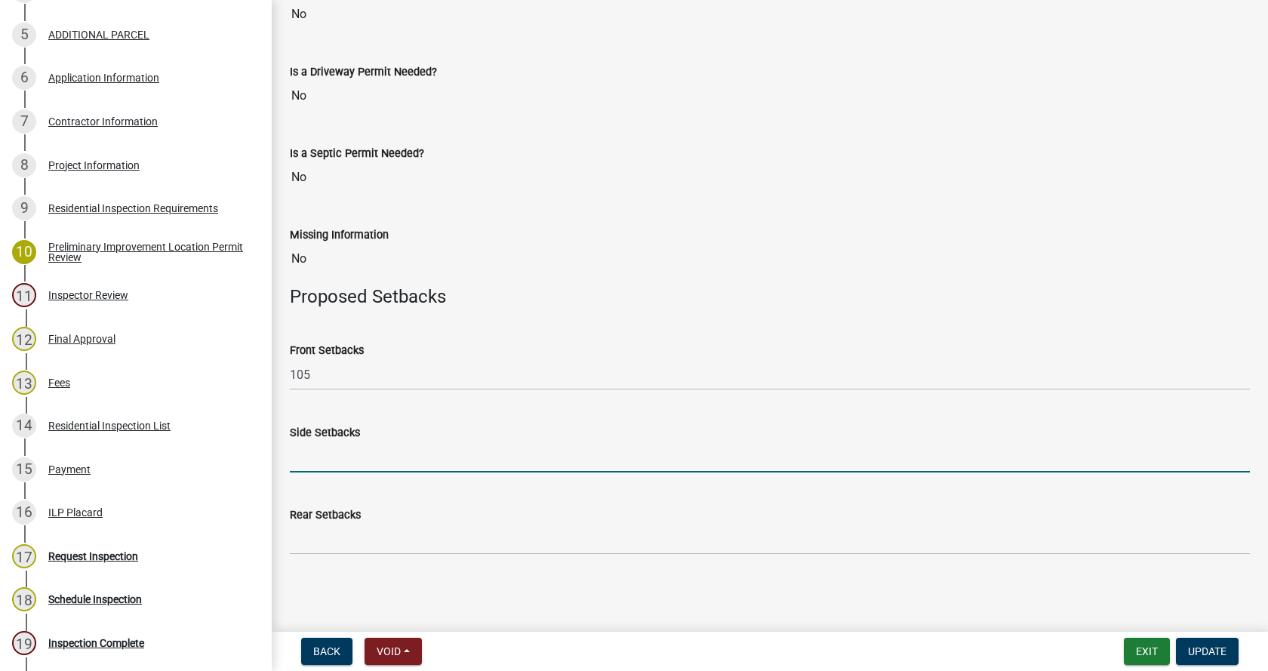
click at [396, 454] on input "Side Setbacks" at bounding box center [770, 457] width 960 height 31
type input "100/108"
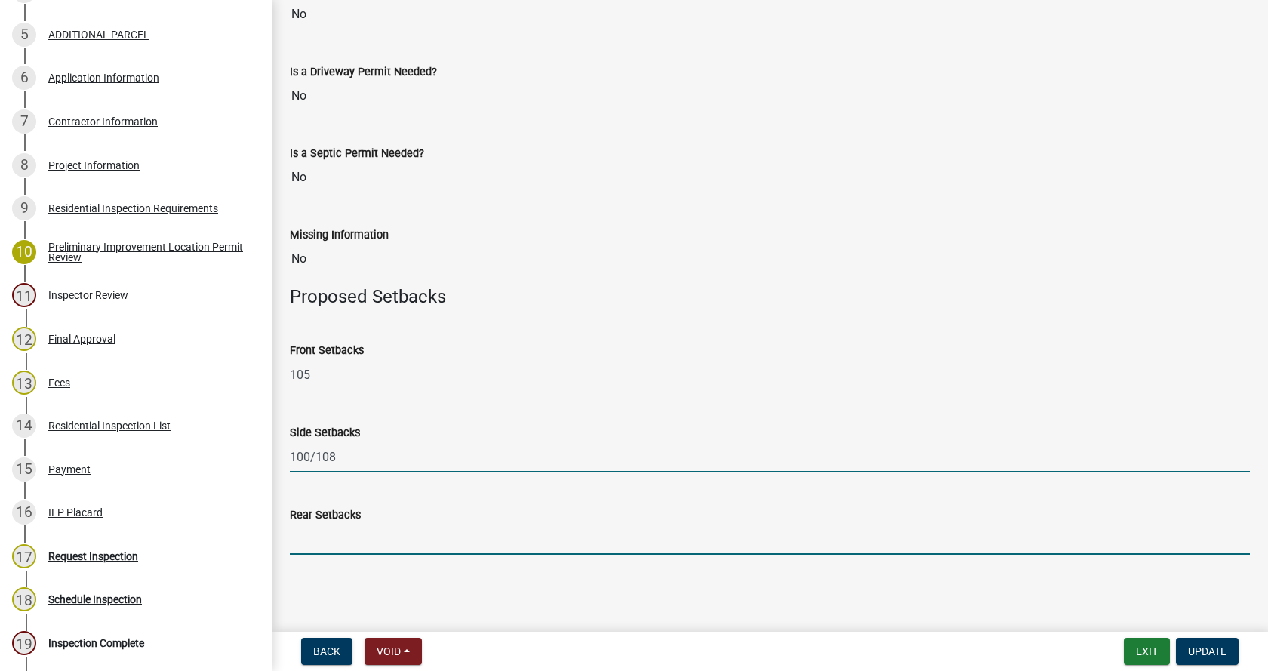
click at [368, 543] on input "Rear Setbacks" at bounding box center [770, 539] width 960 height 31
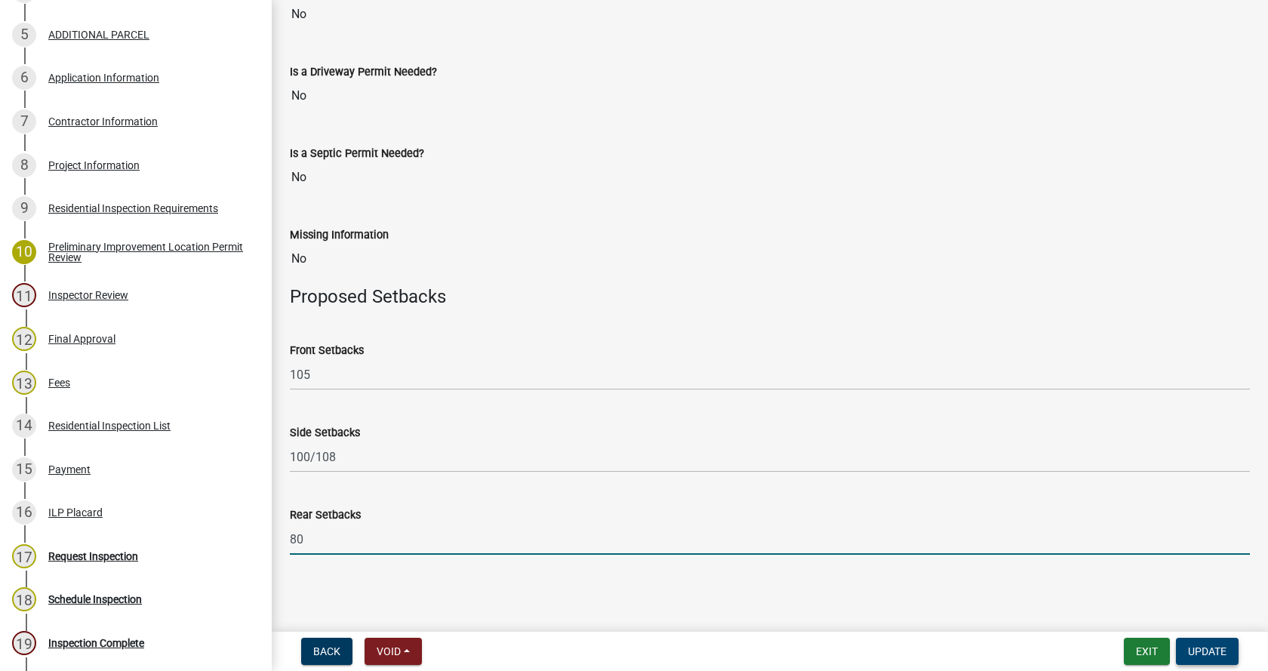
type input "80"
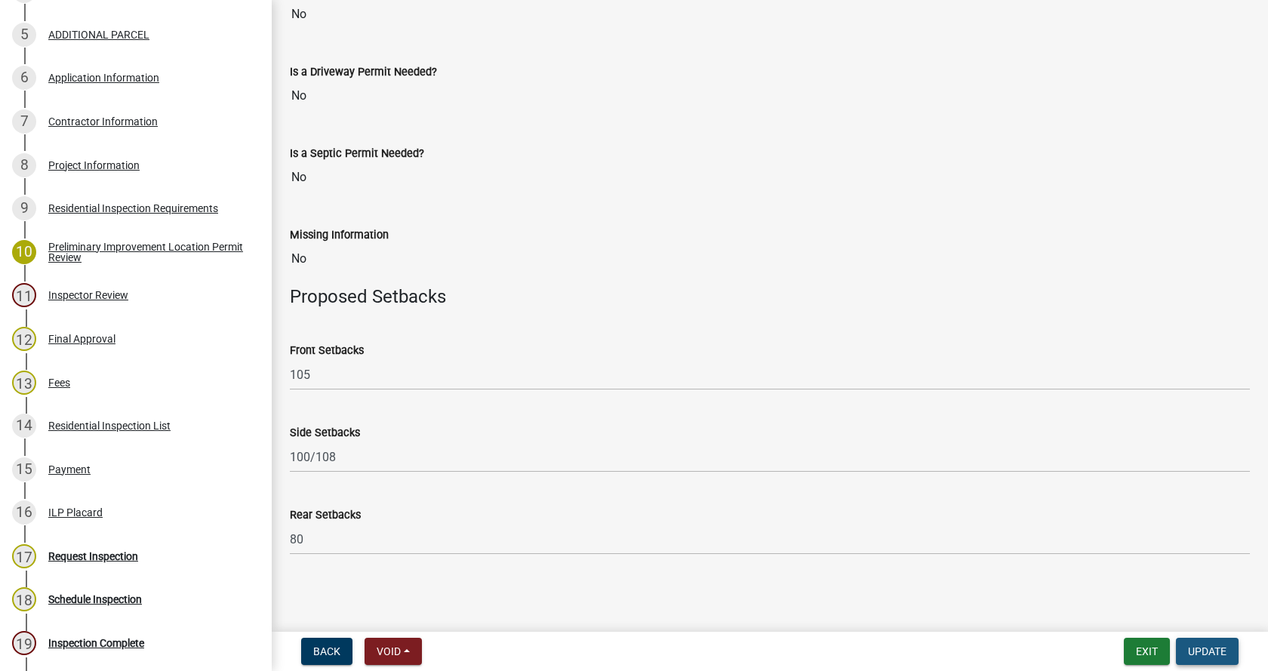
click at [1210, 654] on span "Update" at bounding box center [1207, 651] width 38 height 12
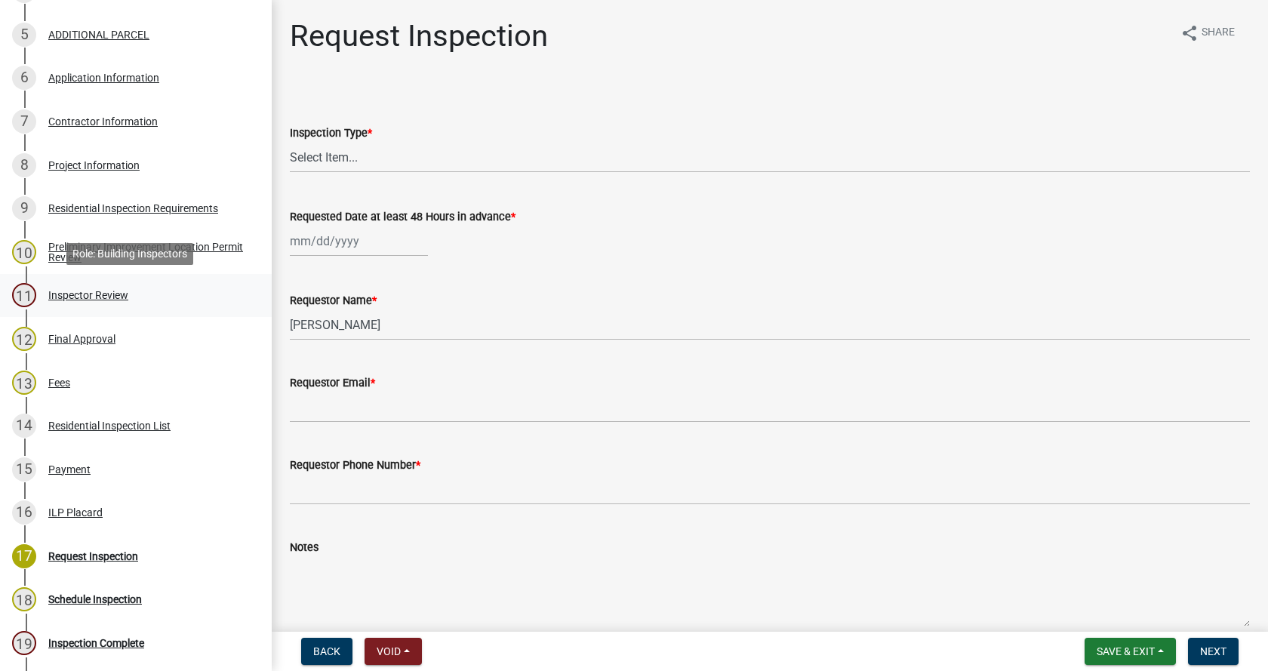
click at [67, 291] on div "Inspector Review" at bounding box center [88, 295] width 80 height 11
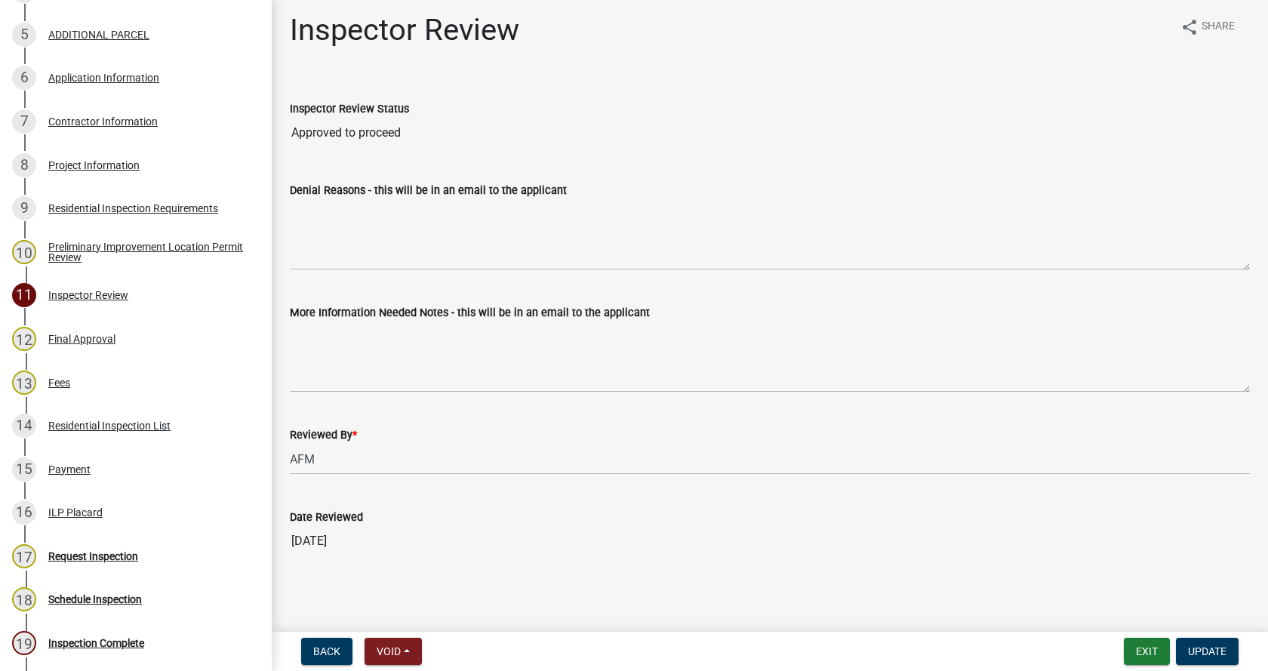
scroll to position [8, 0]
click at [57, 337] on div "Final Approval" at bounding box center [81, 339] width 67 height 11
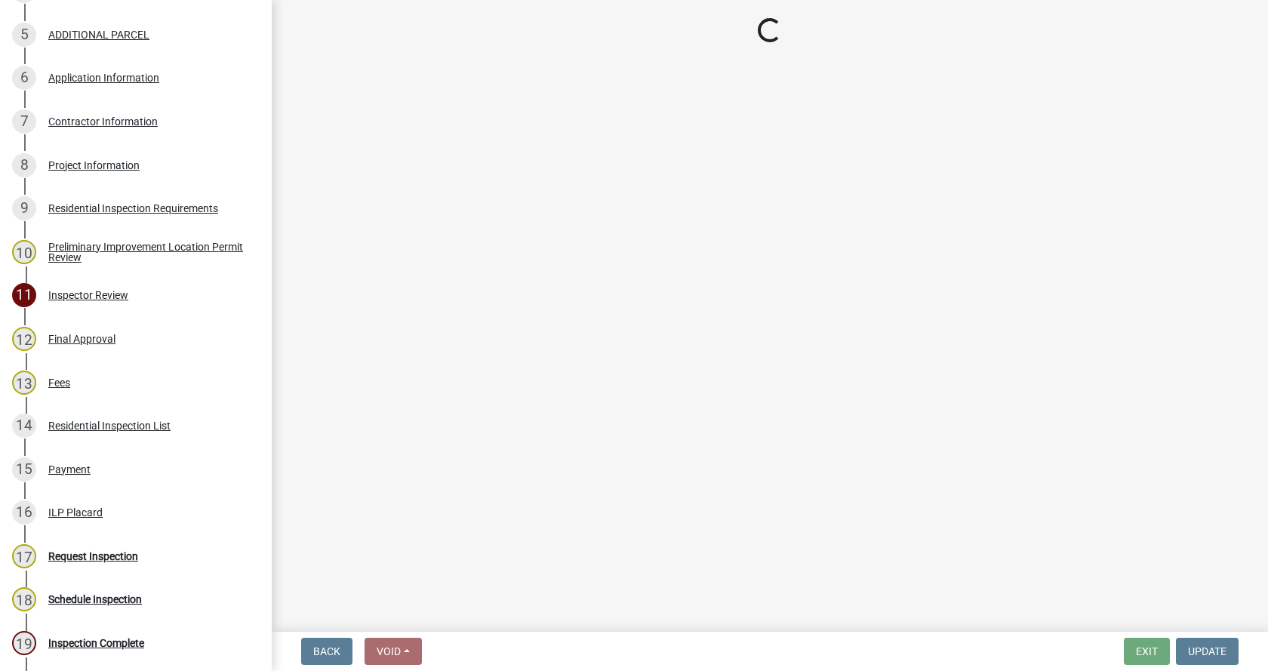
select select "b232ad4e-41f8-4422-a8f2-b023ba0e60b3"
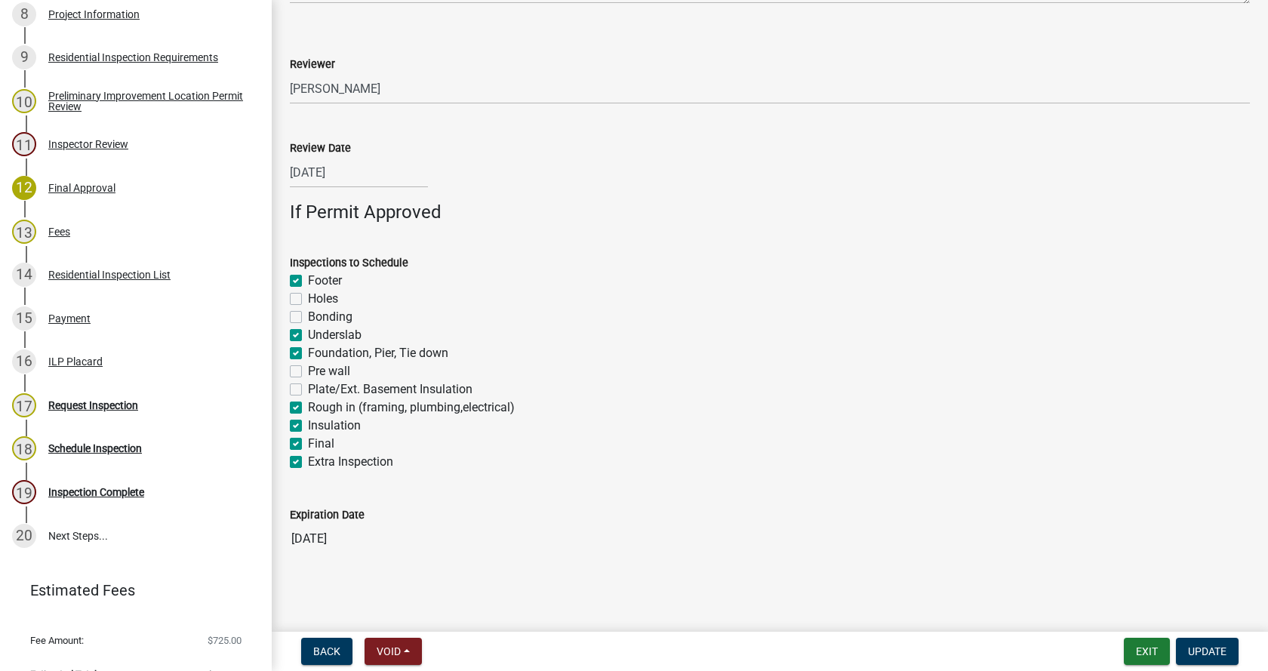
scroll to position [1084, 0]
